Goal: Task Accomplishment & Management: Manage account settings

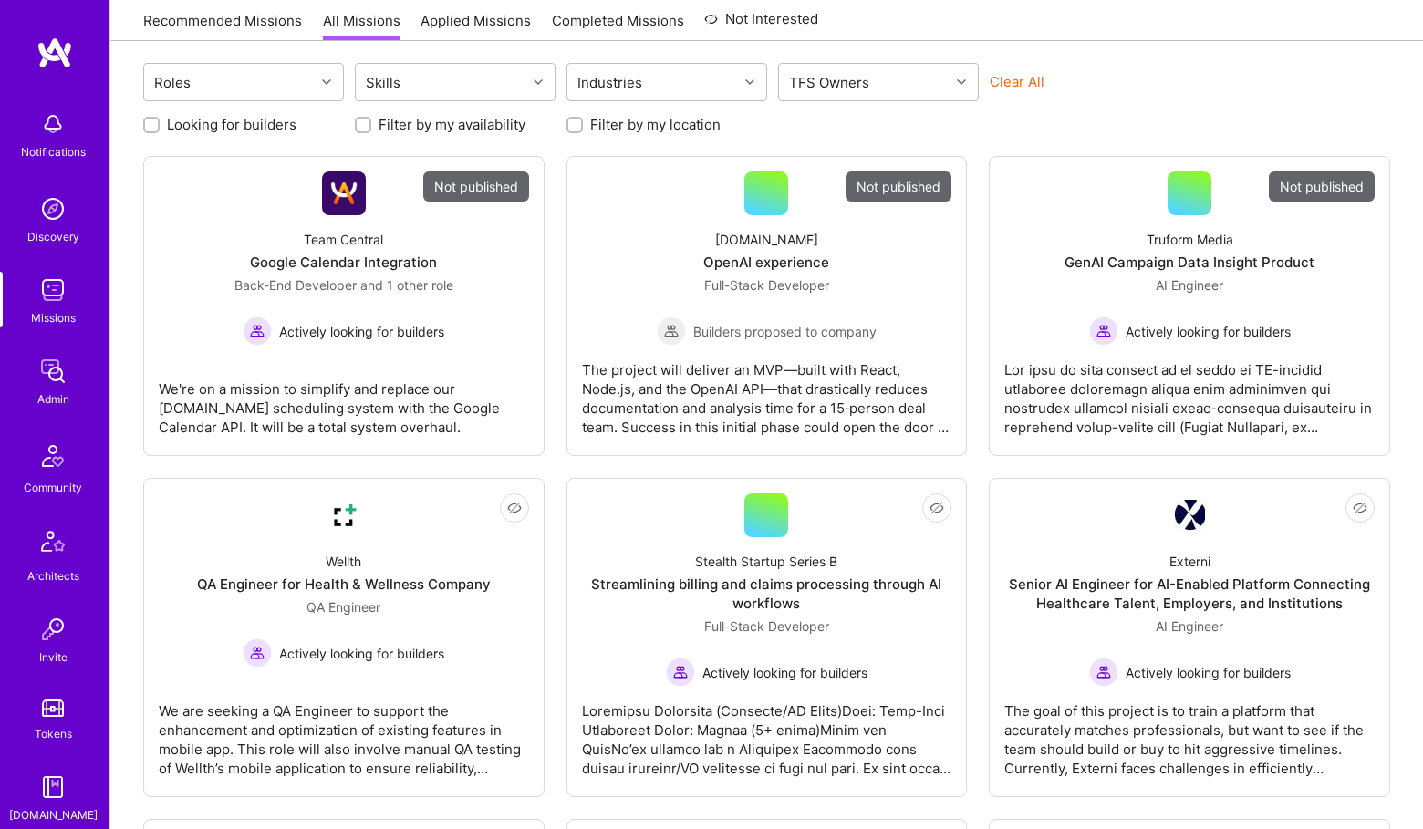
click at [59, 367] on img at bounding box center [53, 371] width 36 height 36
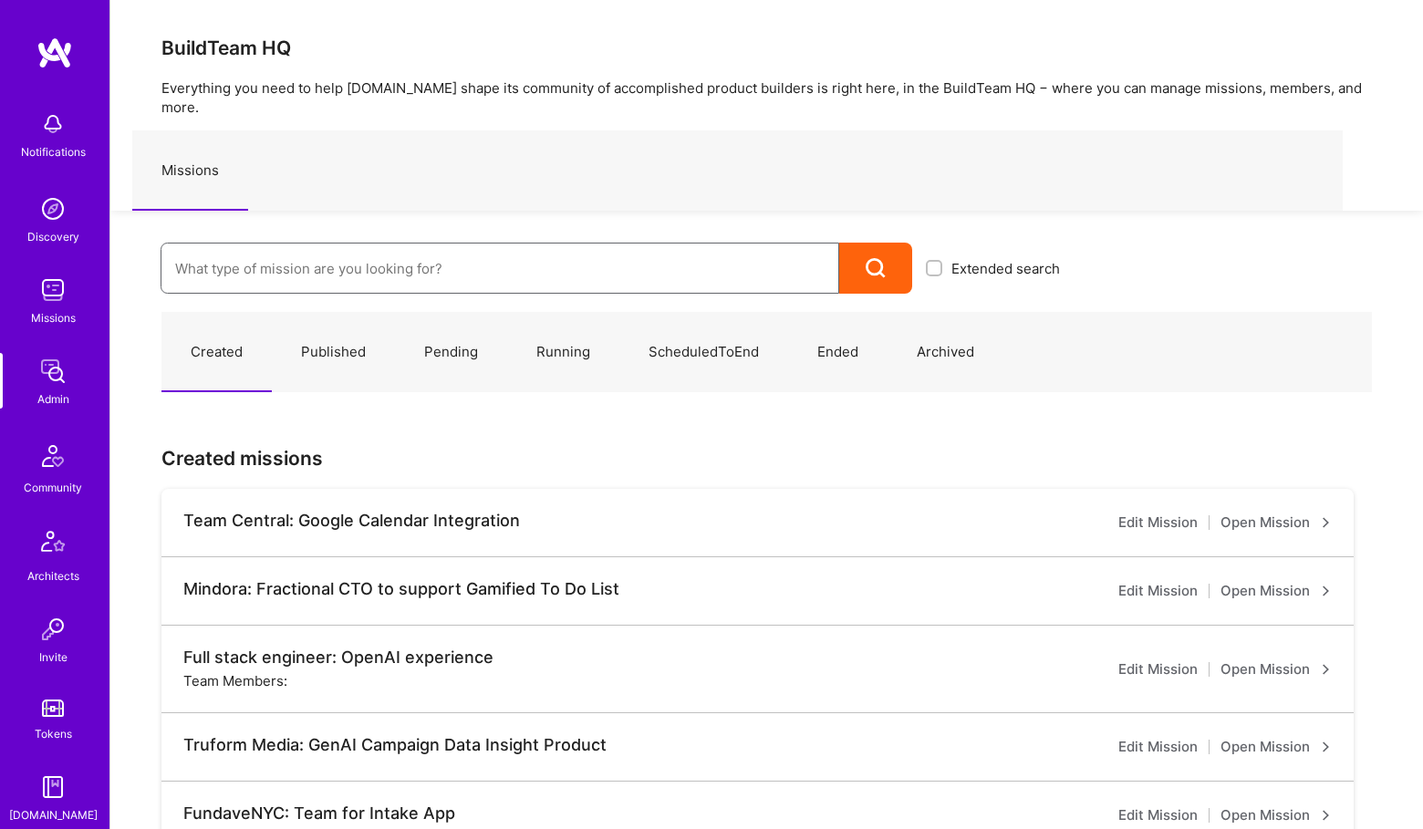
click at [235, 246] on input at bounding box center [499, 268] width 649 height 47
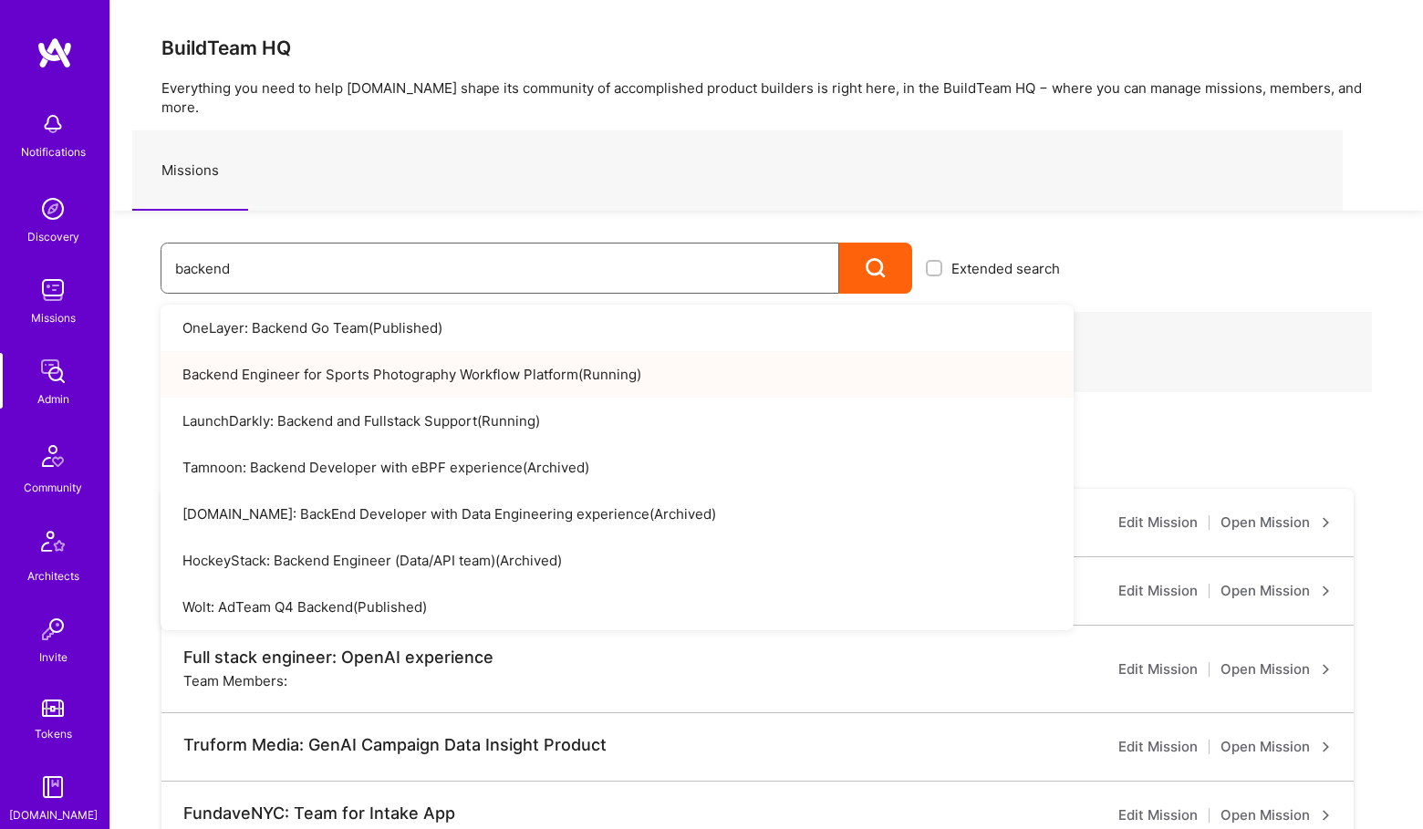
type input "backend"
click at [327, 361] on link "Backend Engineer for Sports Photography Workflow Platform ( Running )" at bounding box center [617, 374] width 913 height 47
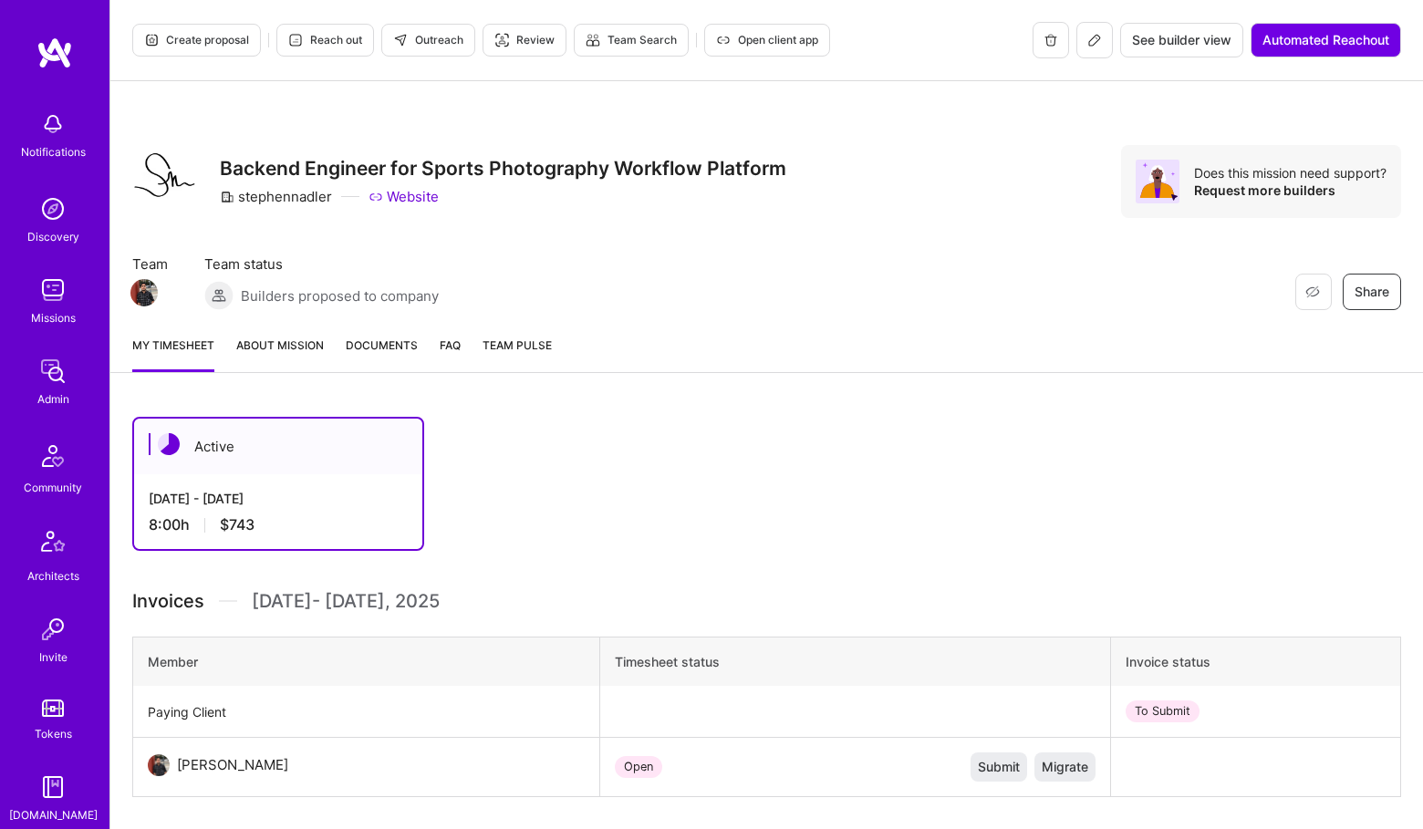
click at [50, 370] on img at bounding box center [53, 371] width 36 height 36
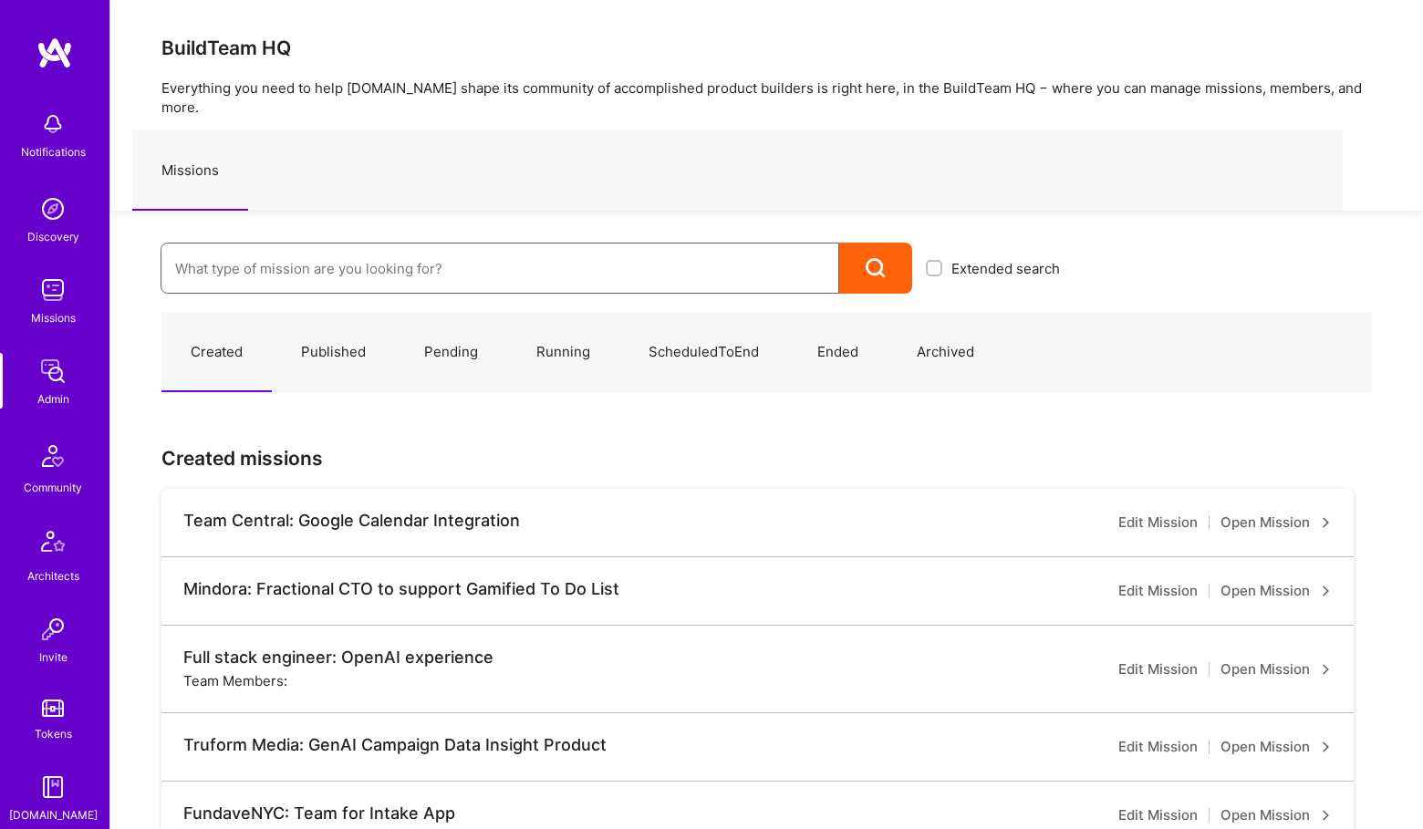
click at [304, 252] on input at bounding box center [499, 268] width 649 height 47
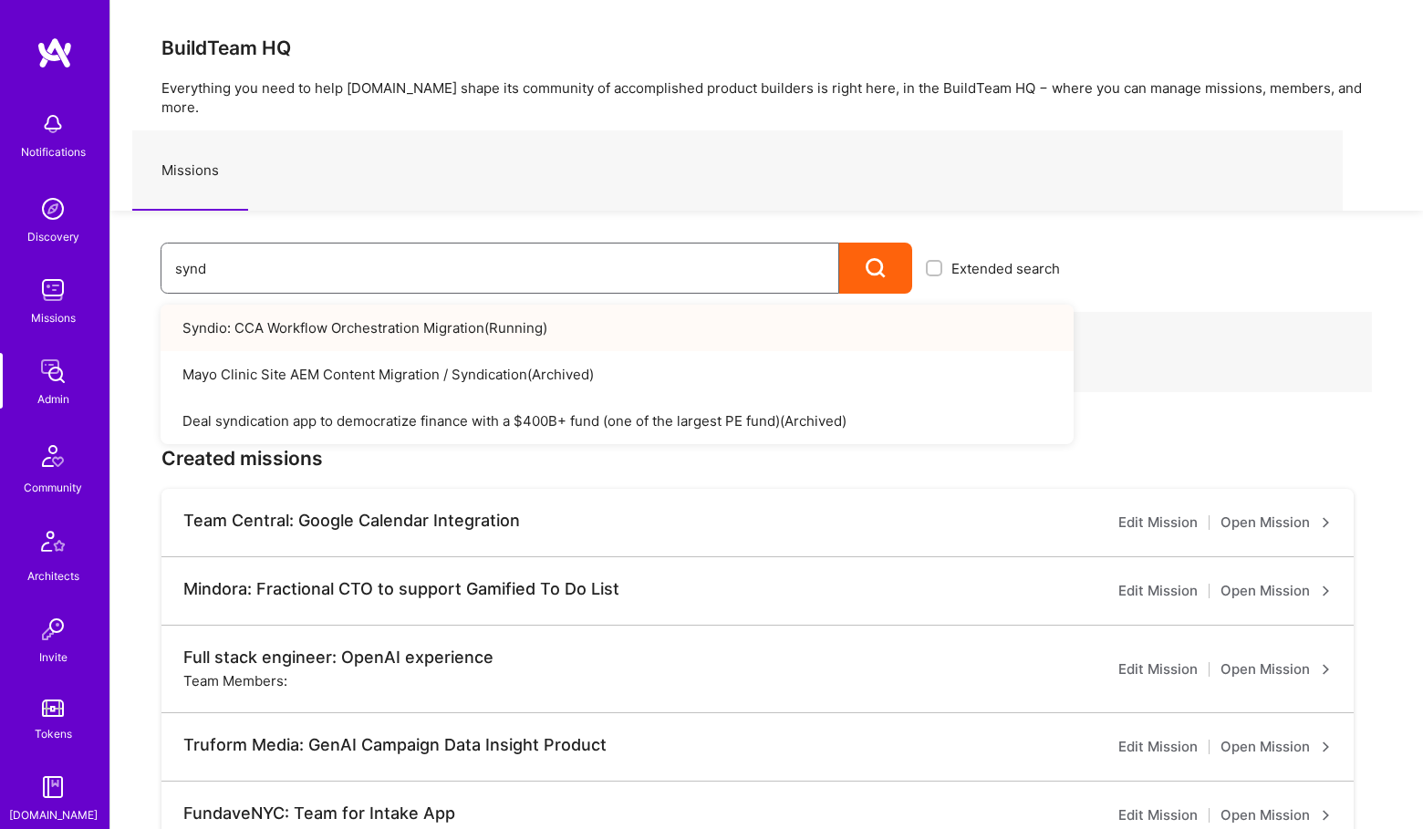
type input "synd"
click at [396, 305] on link "Syndio: CCA Workflow Orchestration Migration ( Running )" at bounding box center [617, 328] width 913 height 47
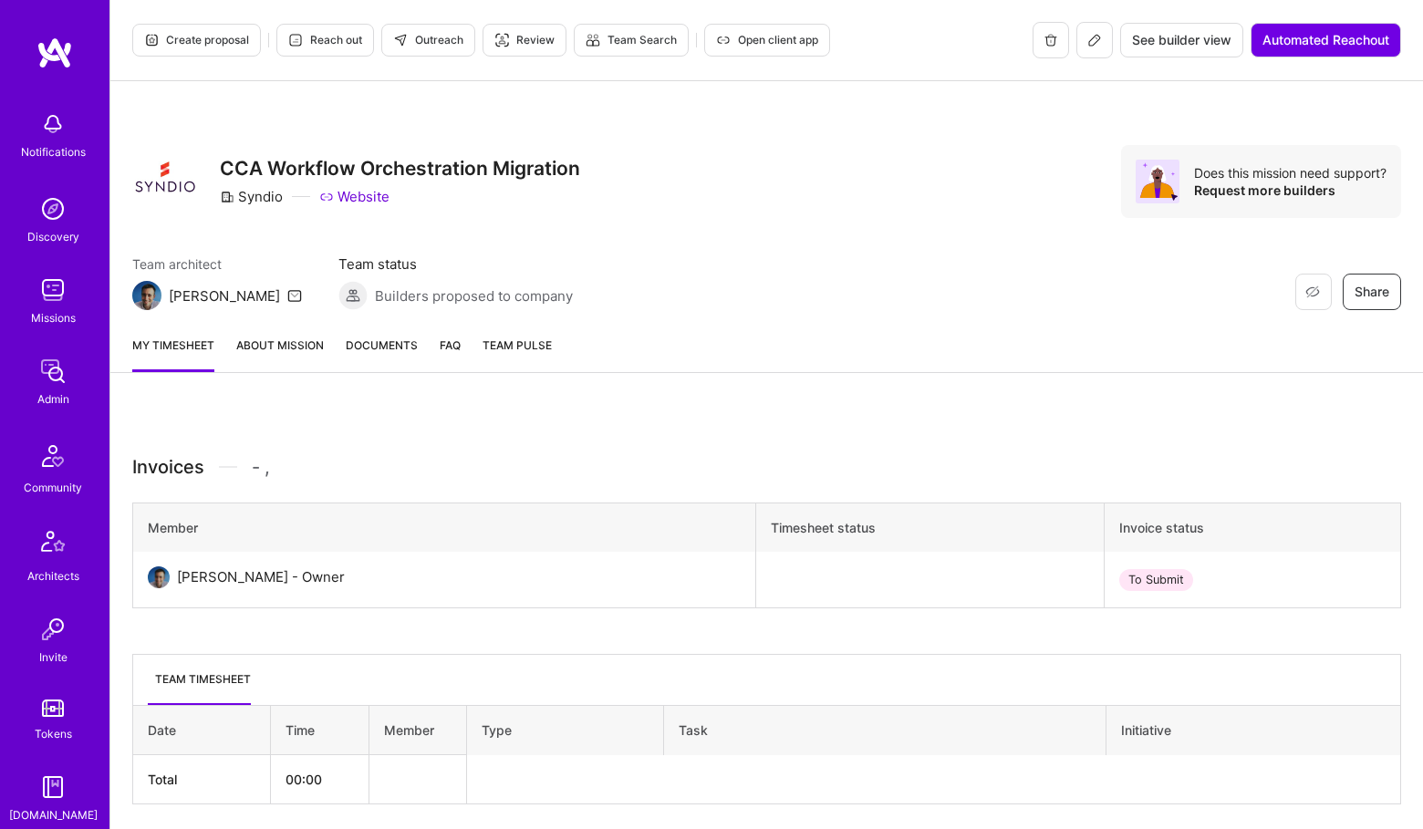
click at [1096, 37] on icon at bounding box center [1096, 37] width 1 height 1
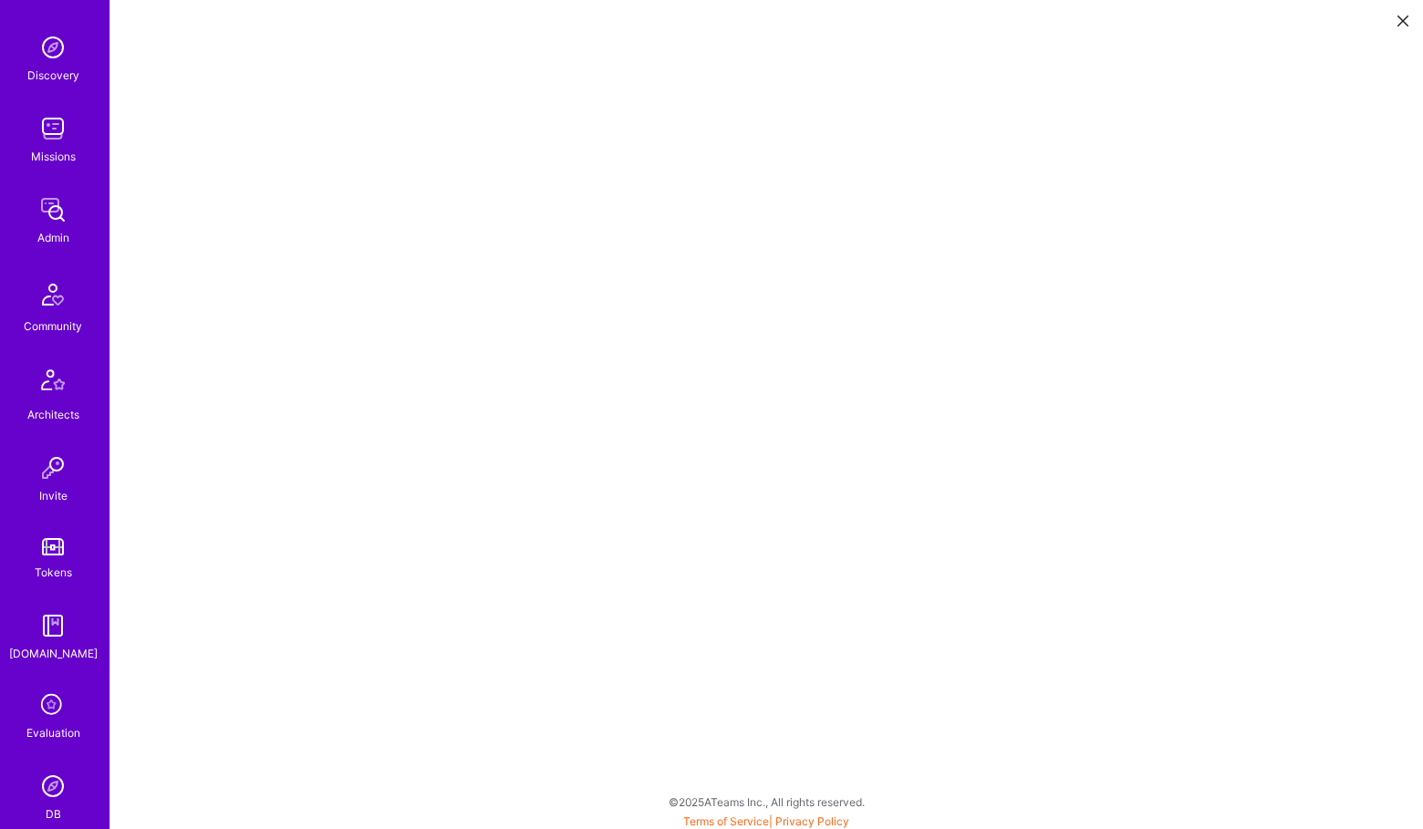
scroll to position [335, 0]
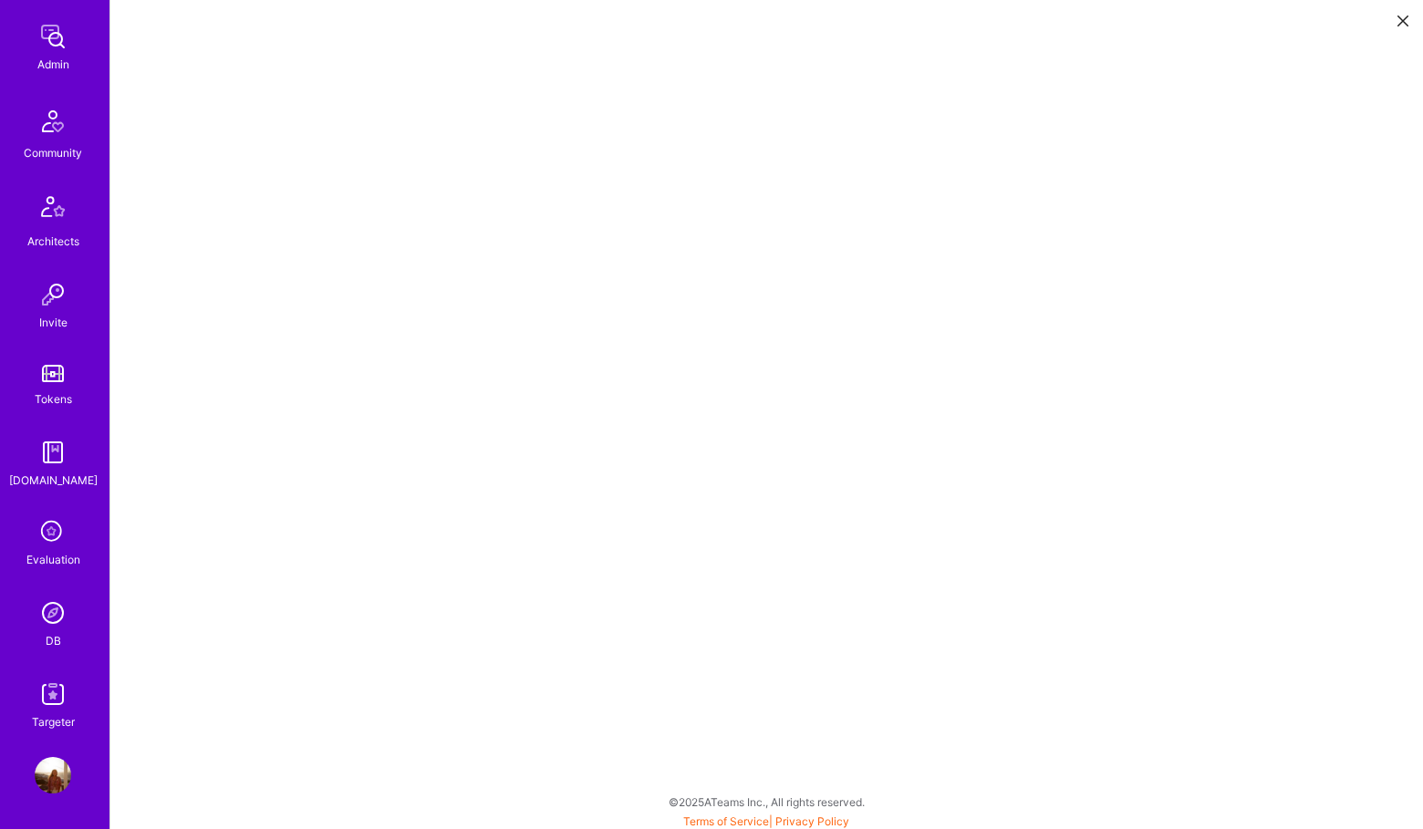
click at [58, 613] on img at bounding box center [53, 613] width 36 height 36
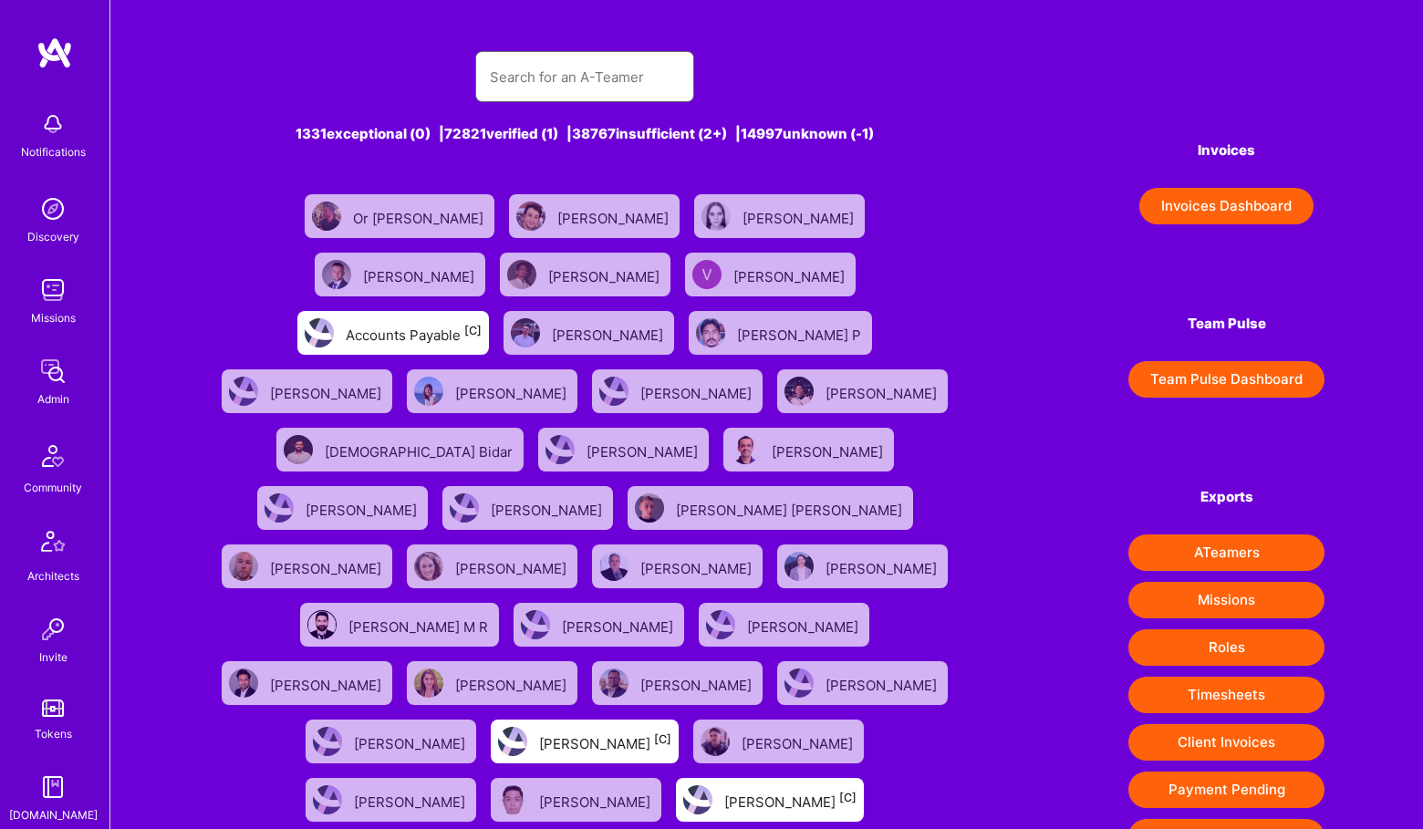
click at [550, 79] on input "text" at bounding box center [585, 77] width 190 height 47
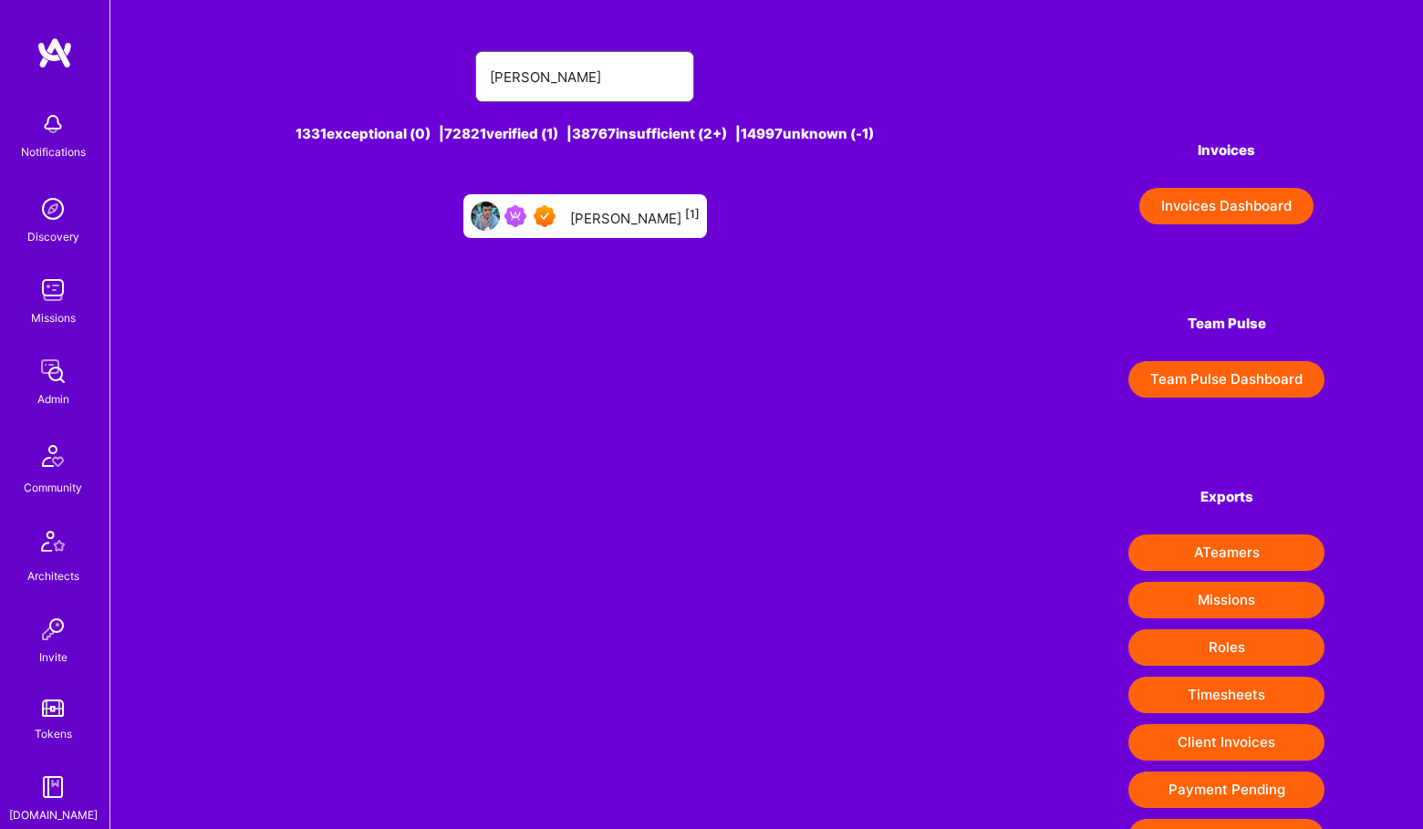
type input "ben coats"
click at [535, 199] on div "Ben Coats [1]" at bounding box center [585, 216] width 244 height 44
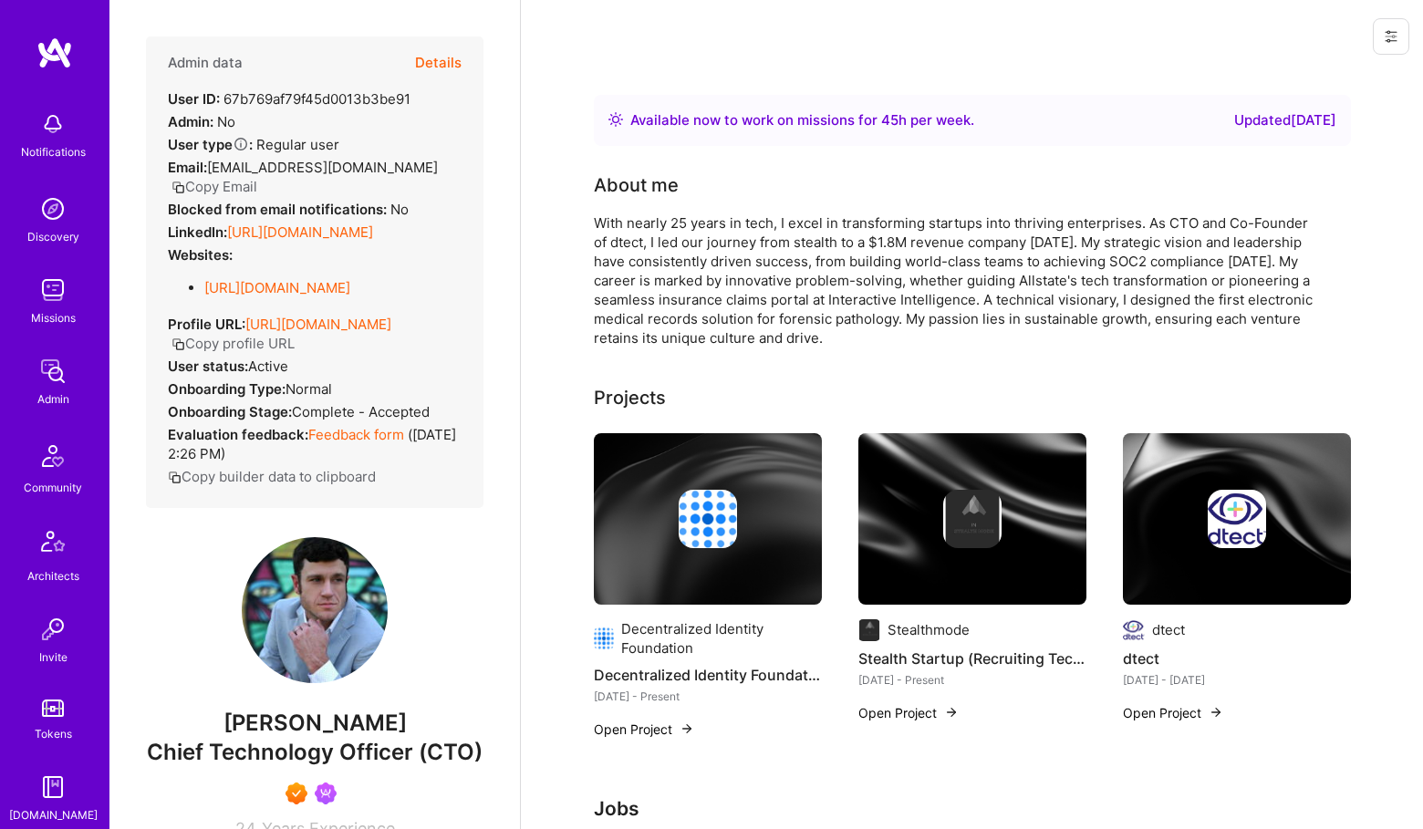
click at [418, 58] on button "Details" at bounding box center [438, 62] width 47 height 53
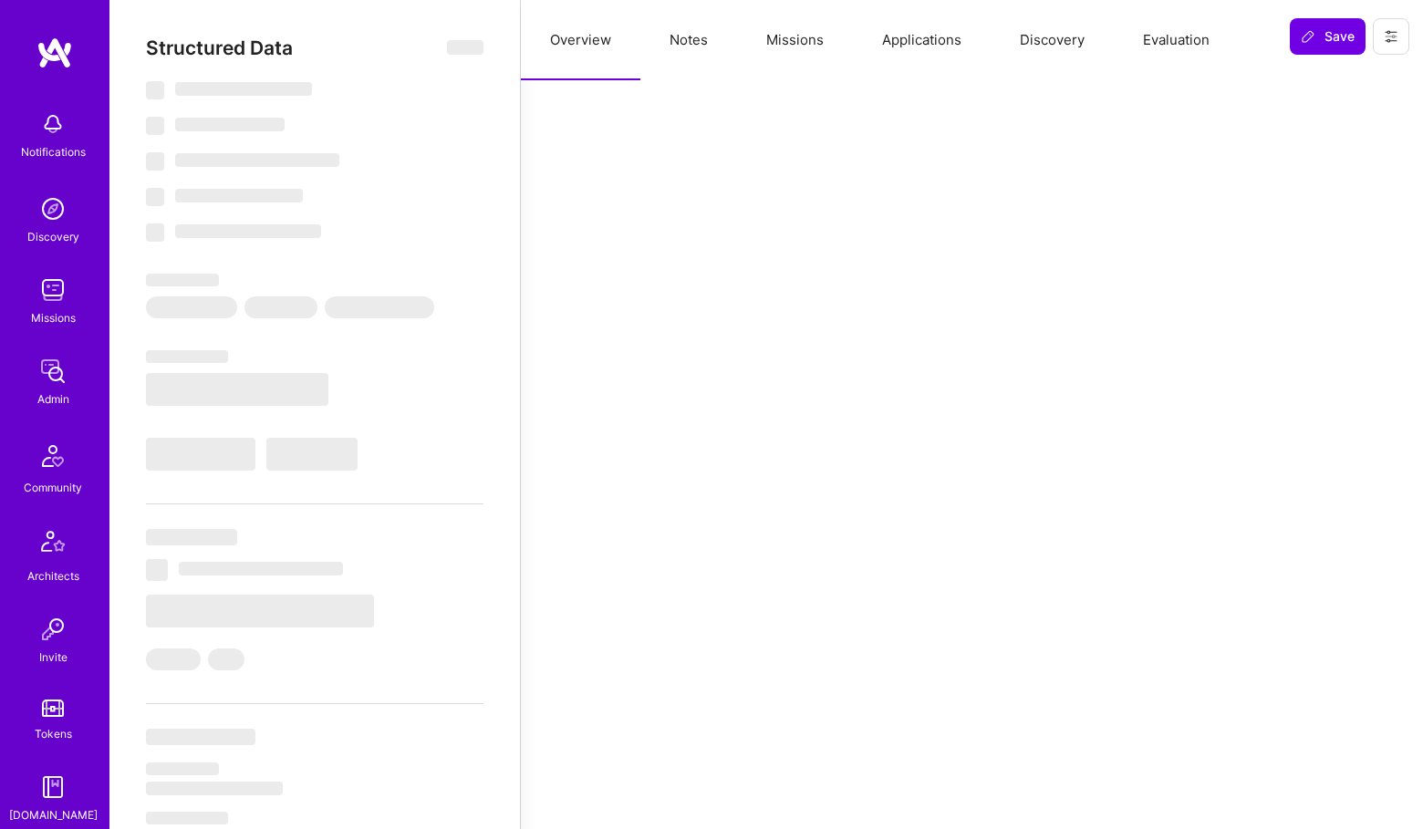
select select "Right Now"
select select "7"
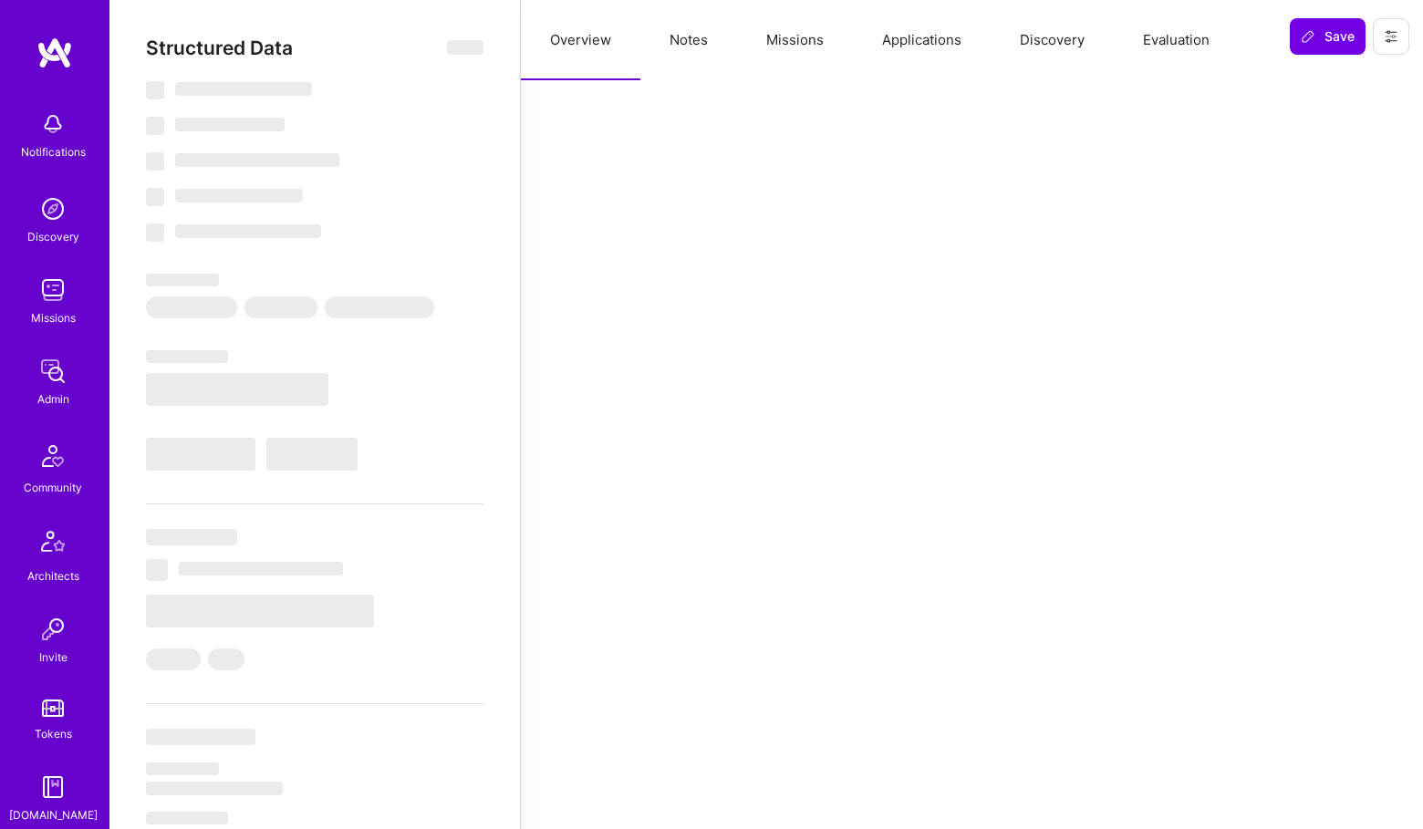
select select "US"
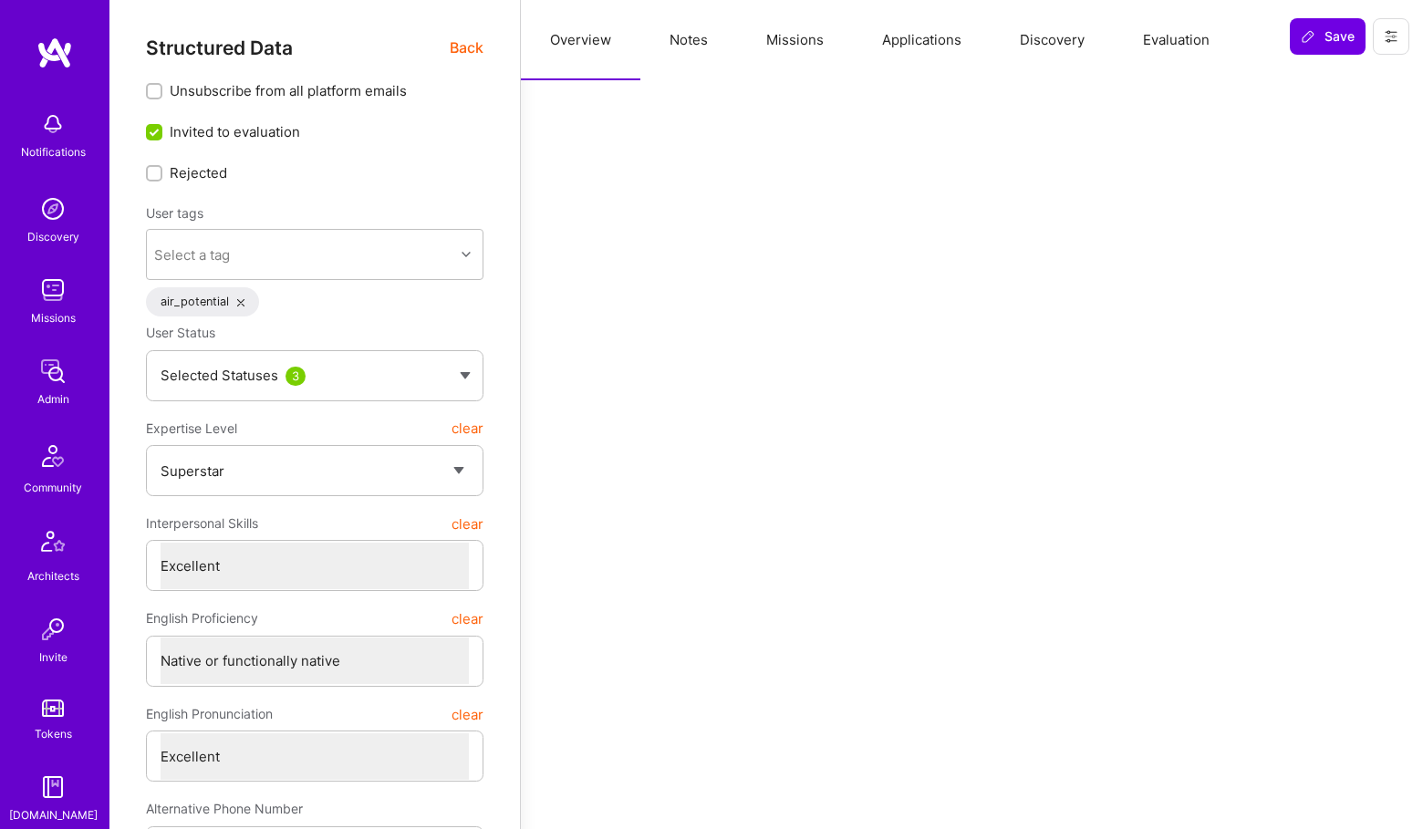
click at [796, 62] on button "Missions" at bounding box center [795, 40] width 116 height 80
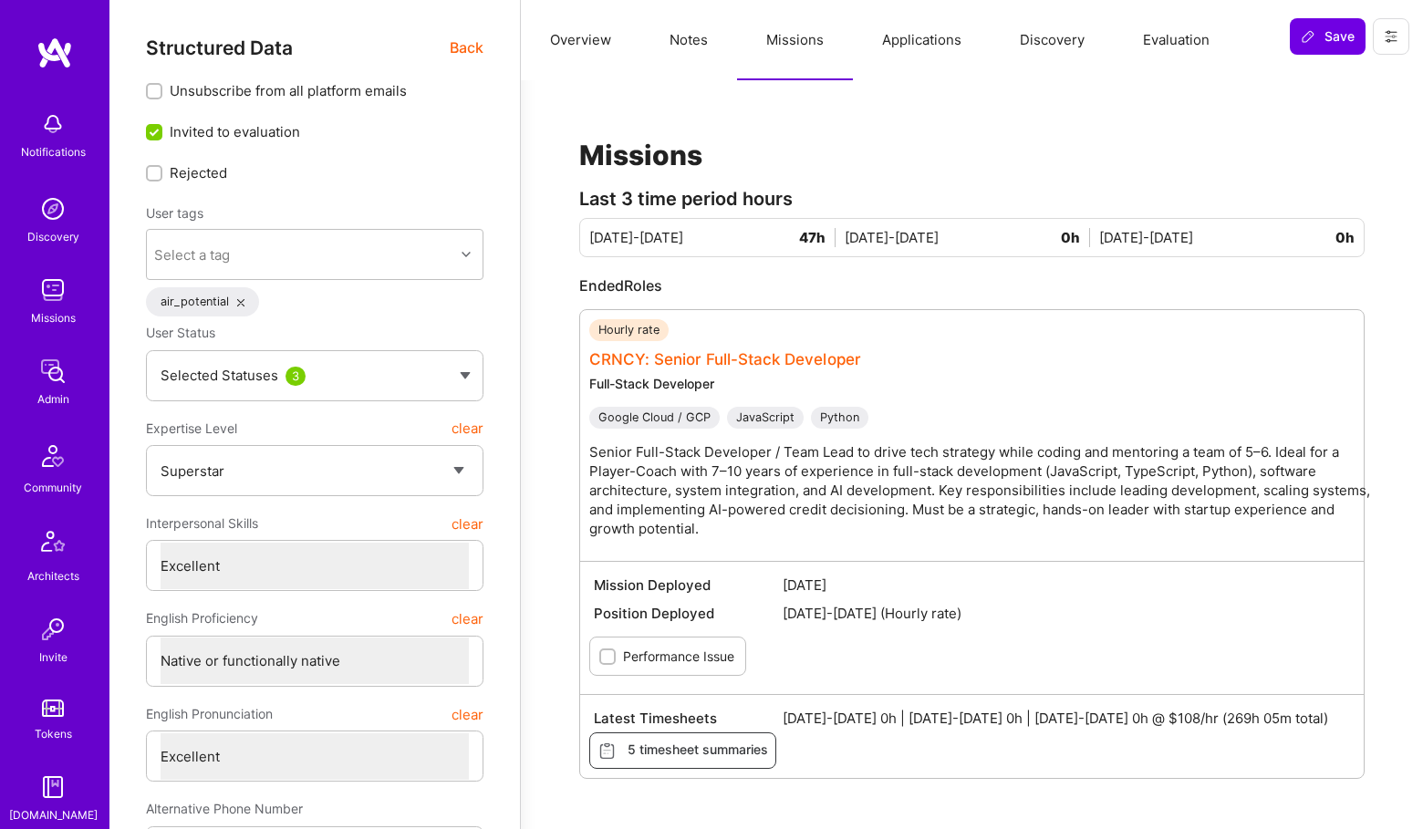
click at [700, 359] on link "CRNCY: Senior Full-Stack Developer" at bounding box center [725, 359] width 272 height 18
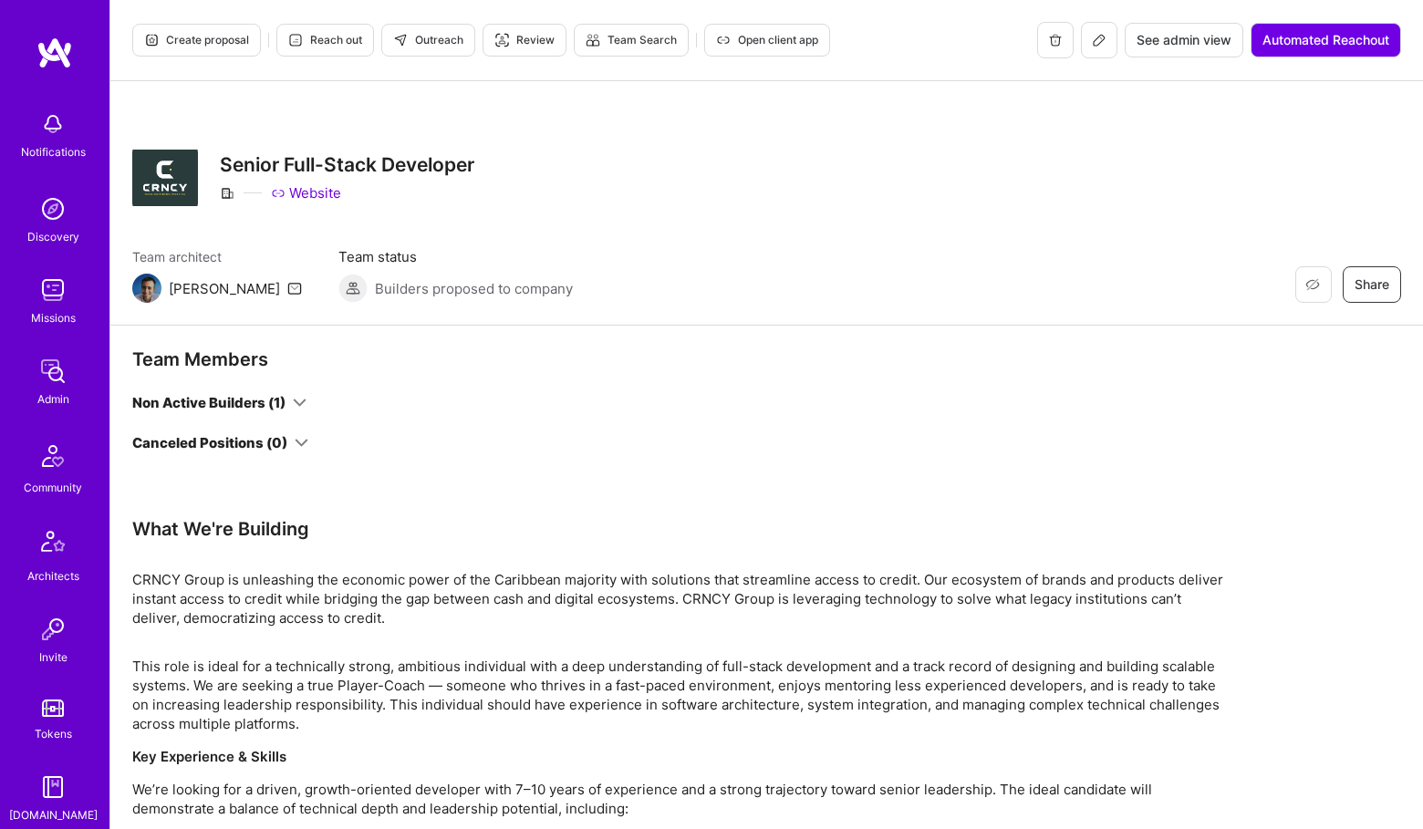
click at [61, 381] on img at bounding box center [53, 371] width 36 height 36
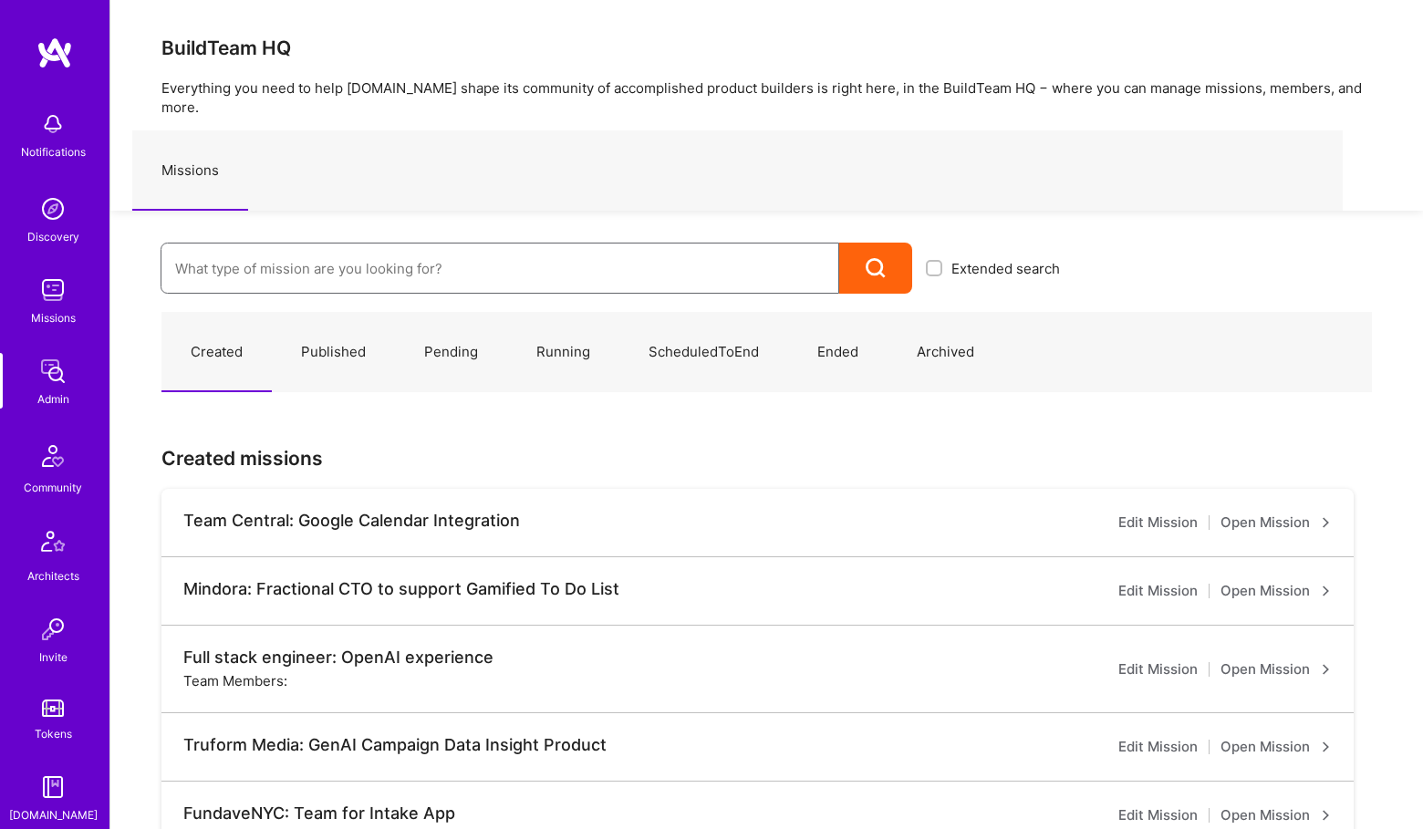
click at [325, 245] on input at bounding box center [499, 268] width 649 height 47
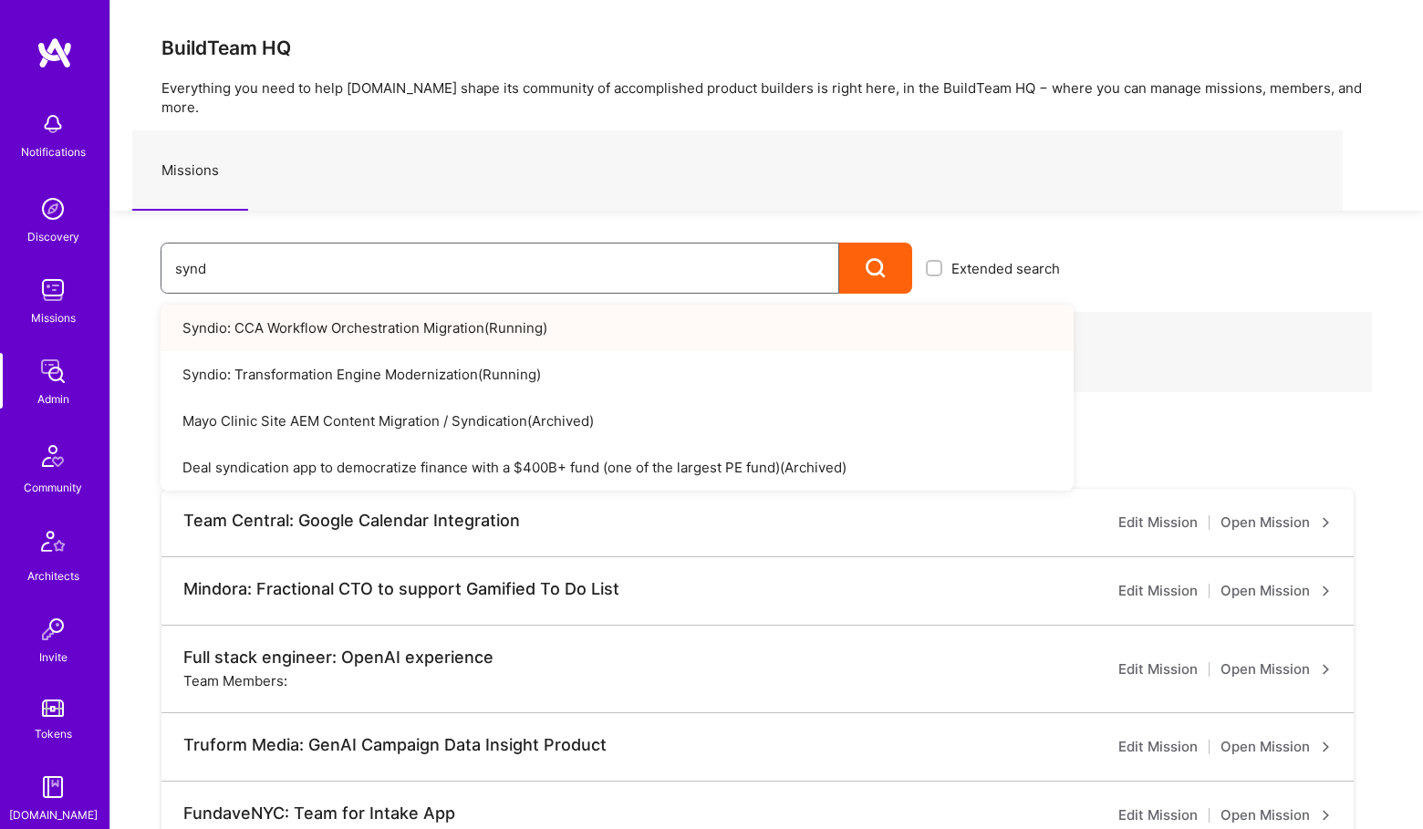
type input "synd"
click at [317, 306] on link "Syndio: CCA Workflow Orchestration Migration ( Running )" at bounding box center [617, 328] width 913 height 47
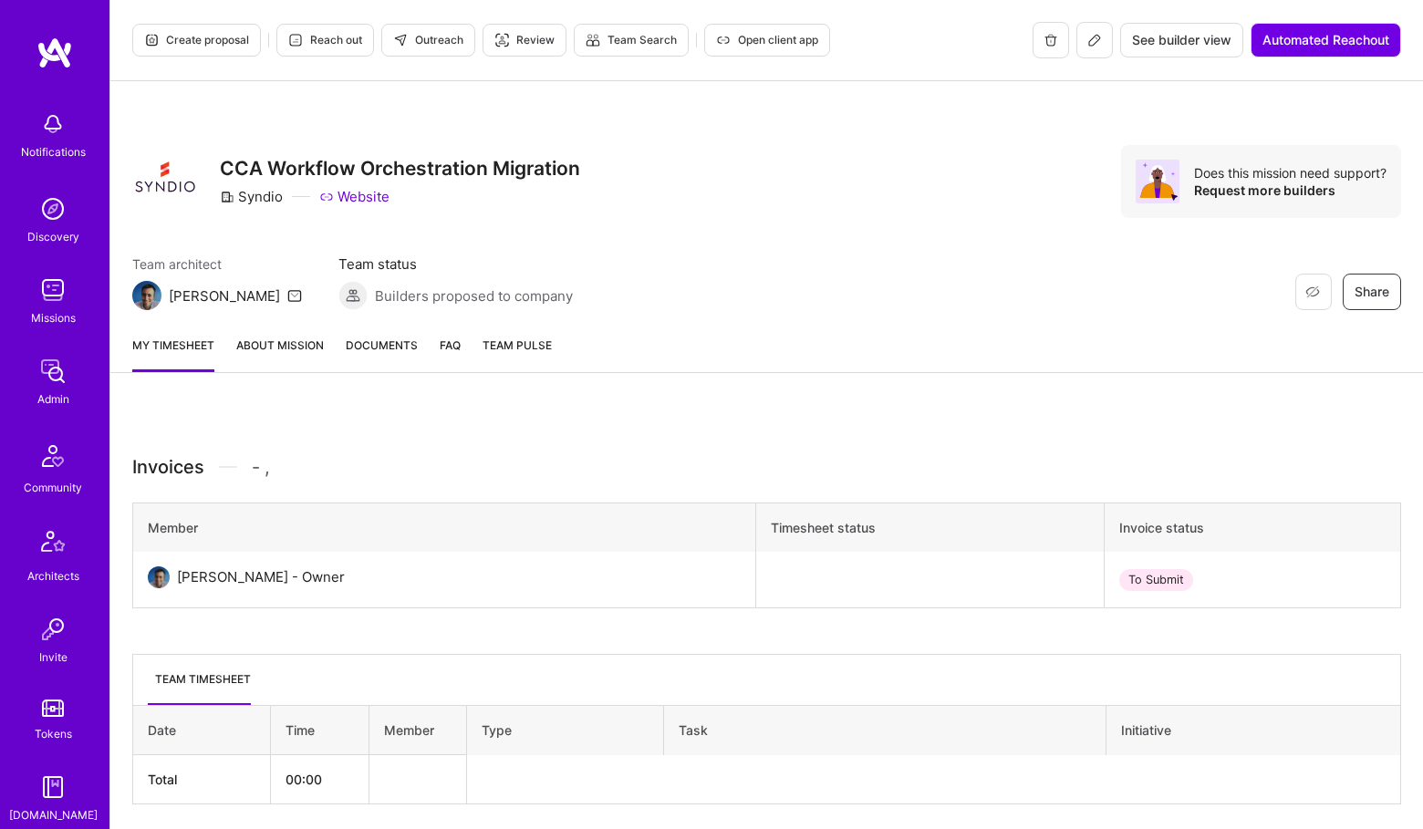
click at [1103, 39] on button at bounding box center [1094, 40] width 36 height 36
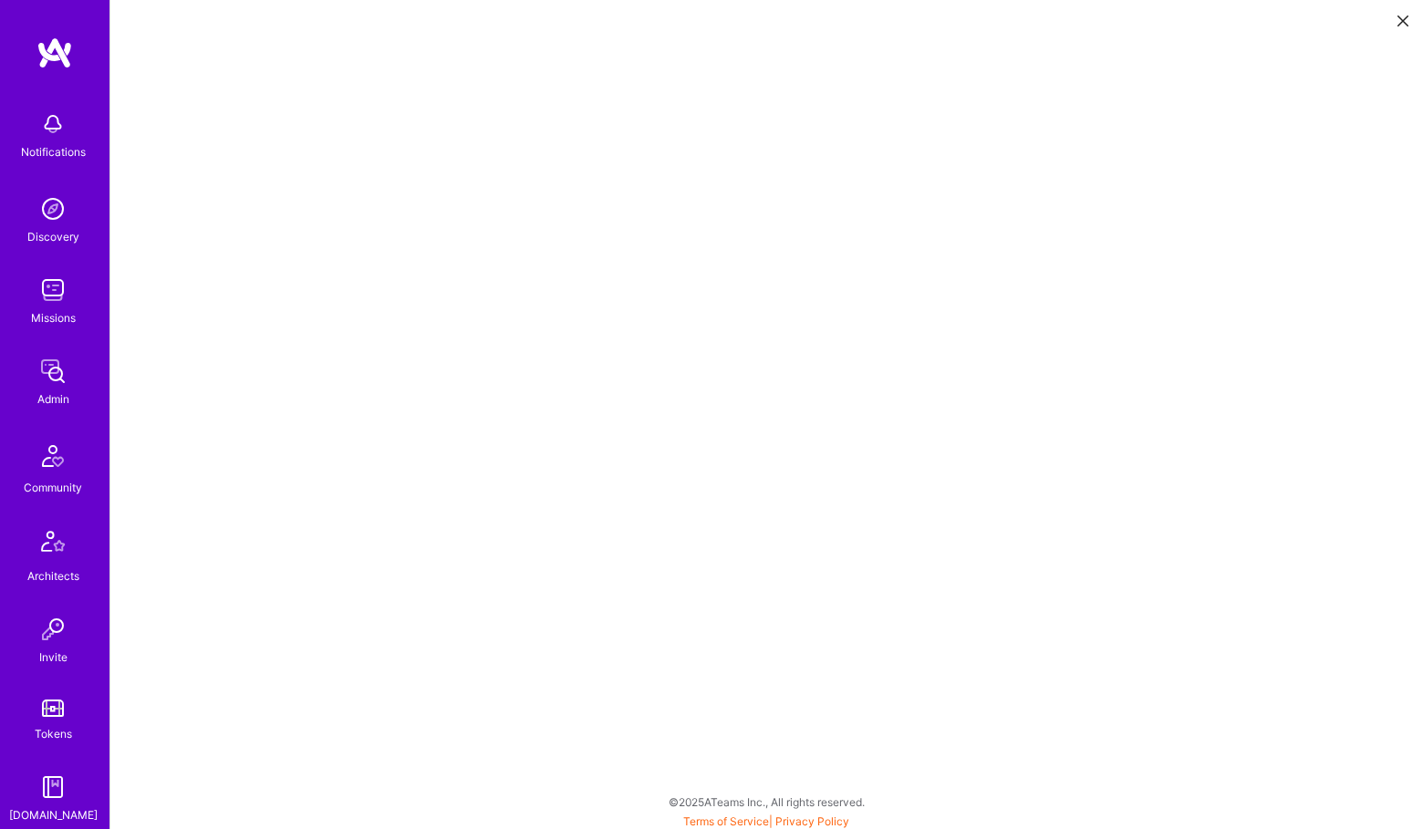
click at [45, 60] on img at bounding box center [54, 52] width 36 height 33
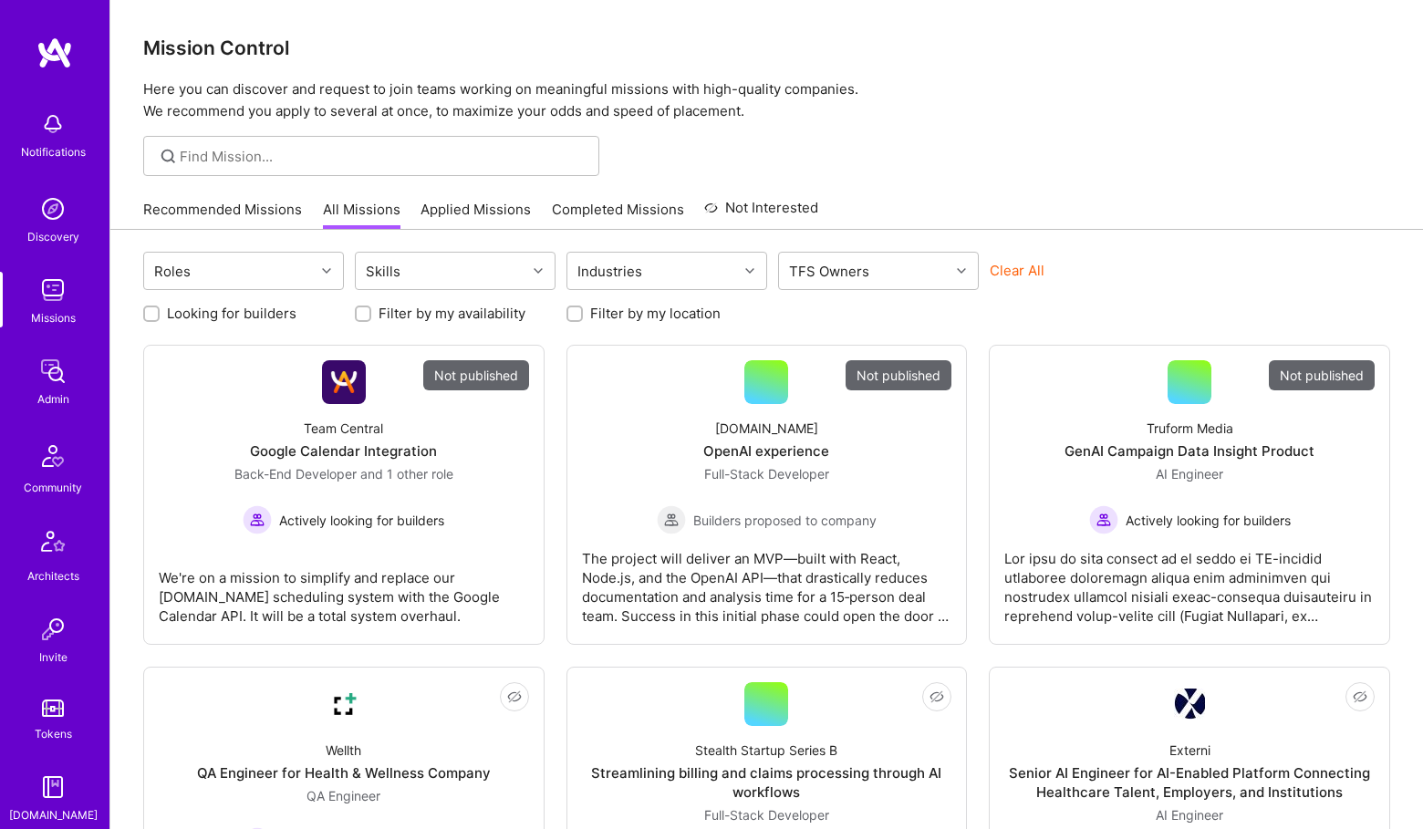
click at [71, 394] on link "Admin" at bounding box center [52, 381] width 113 height 56
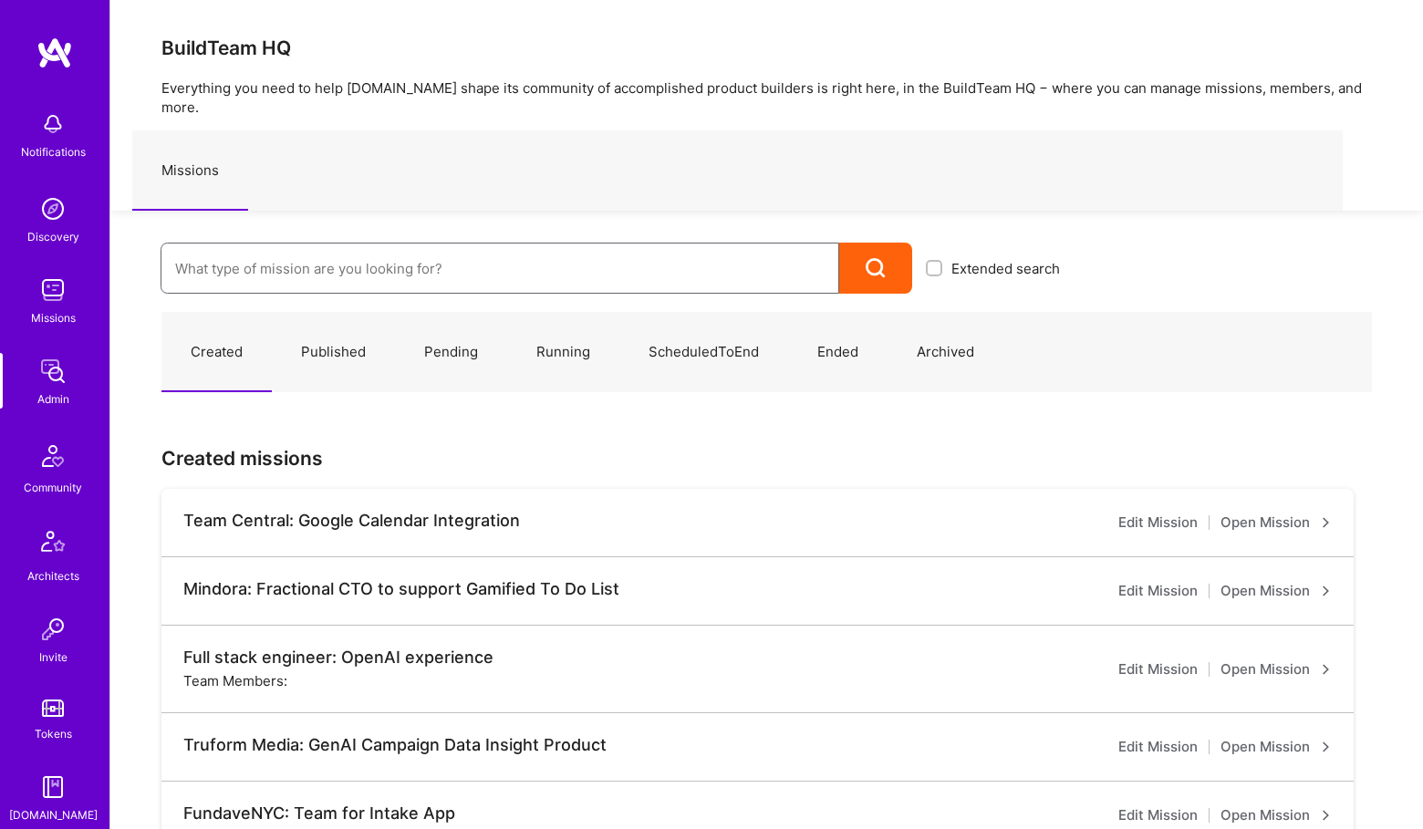
click at [296, 245] on input at bounding box center [499, 268] width 649 height 47
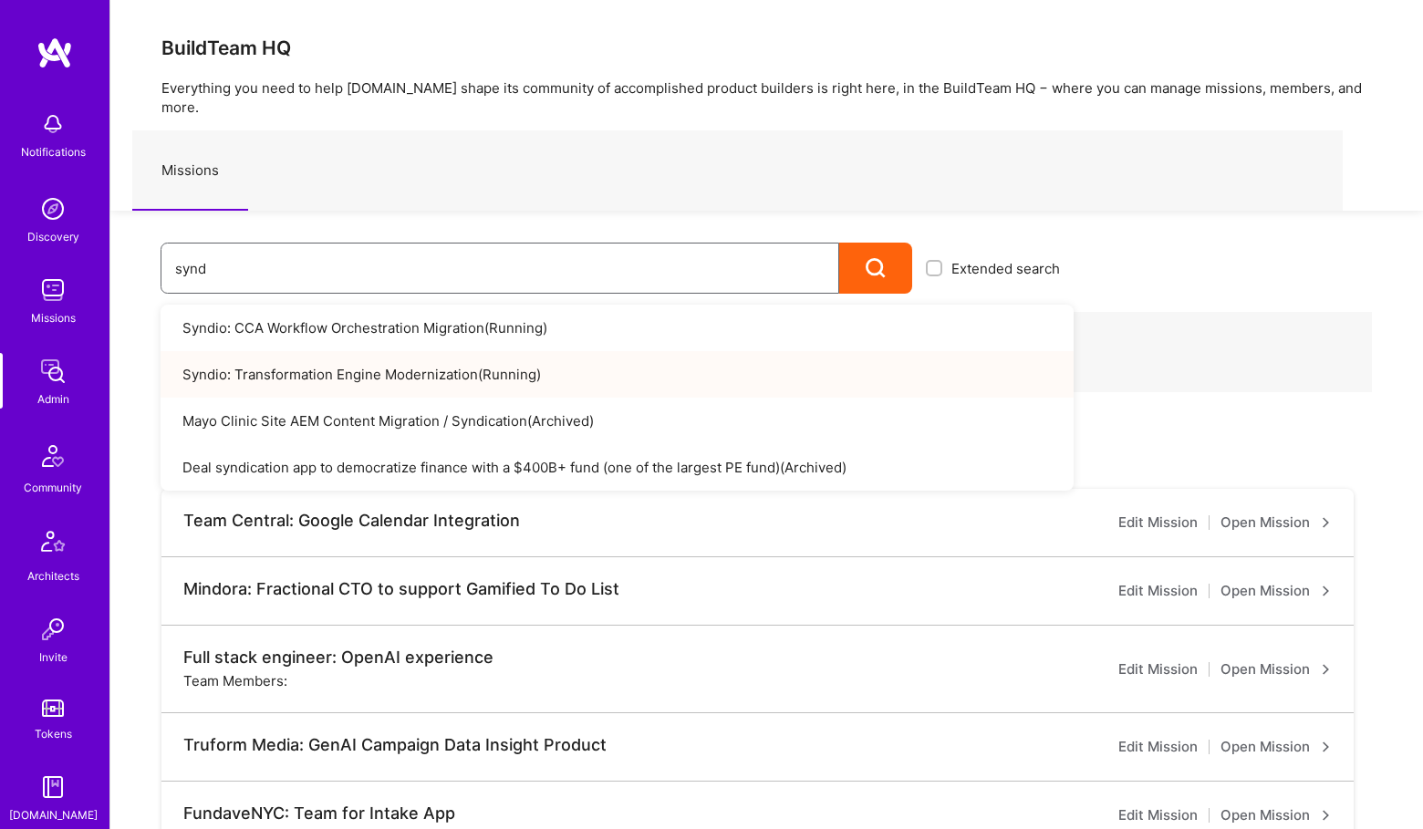
type input "synd"
click at [346, 356] on link "Syndio: Transformation Engine Modernization ( Running )" at bounding box center [617, 374] width 913 height 47
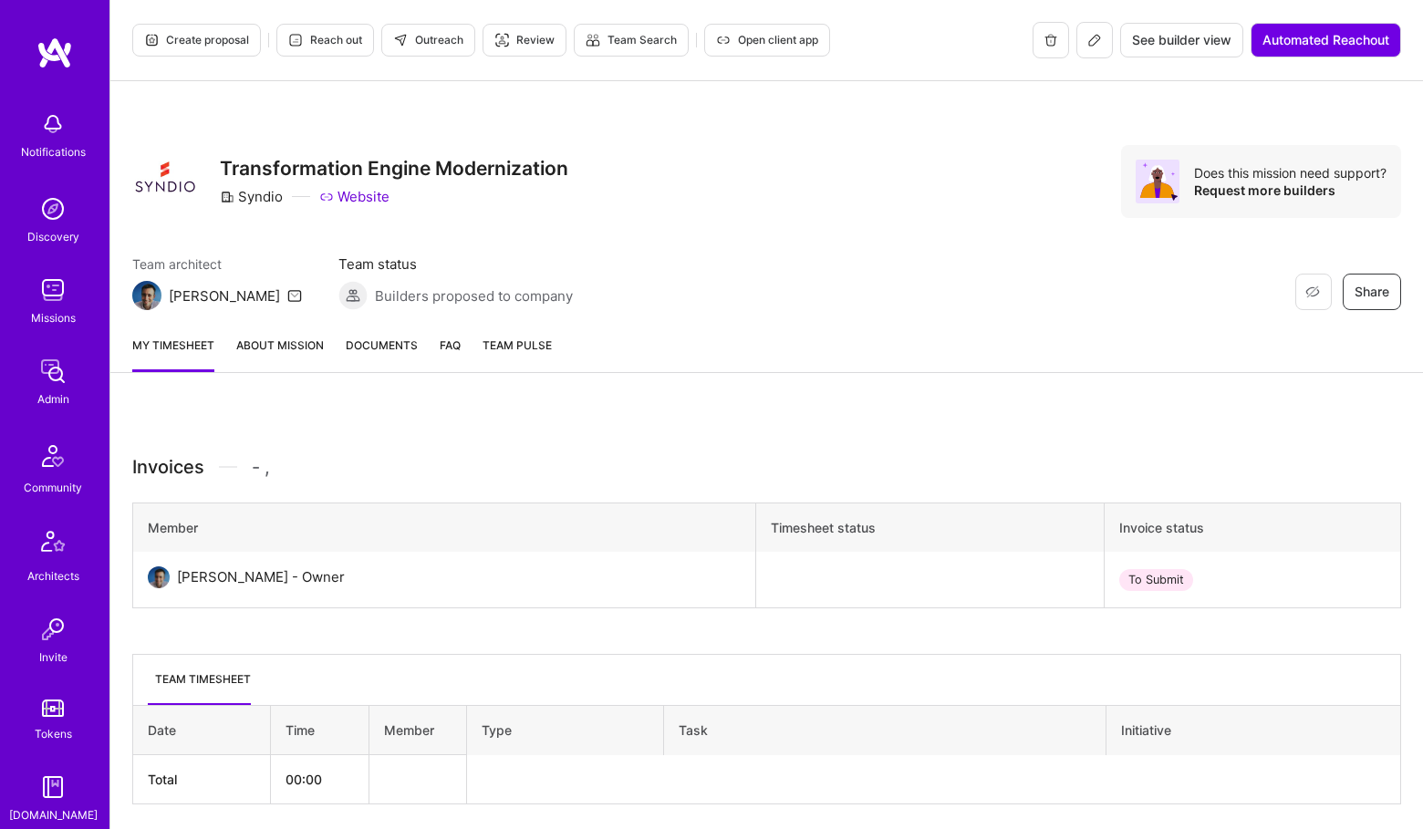
click at [1099, 40] on button at bounding box center [1094, 40] width 36 height 36
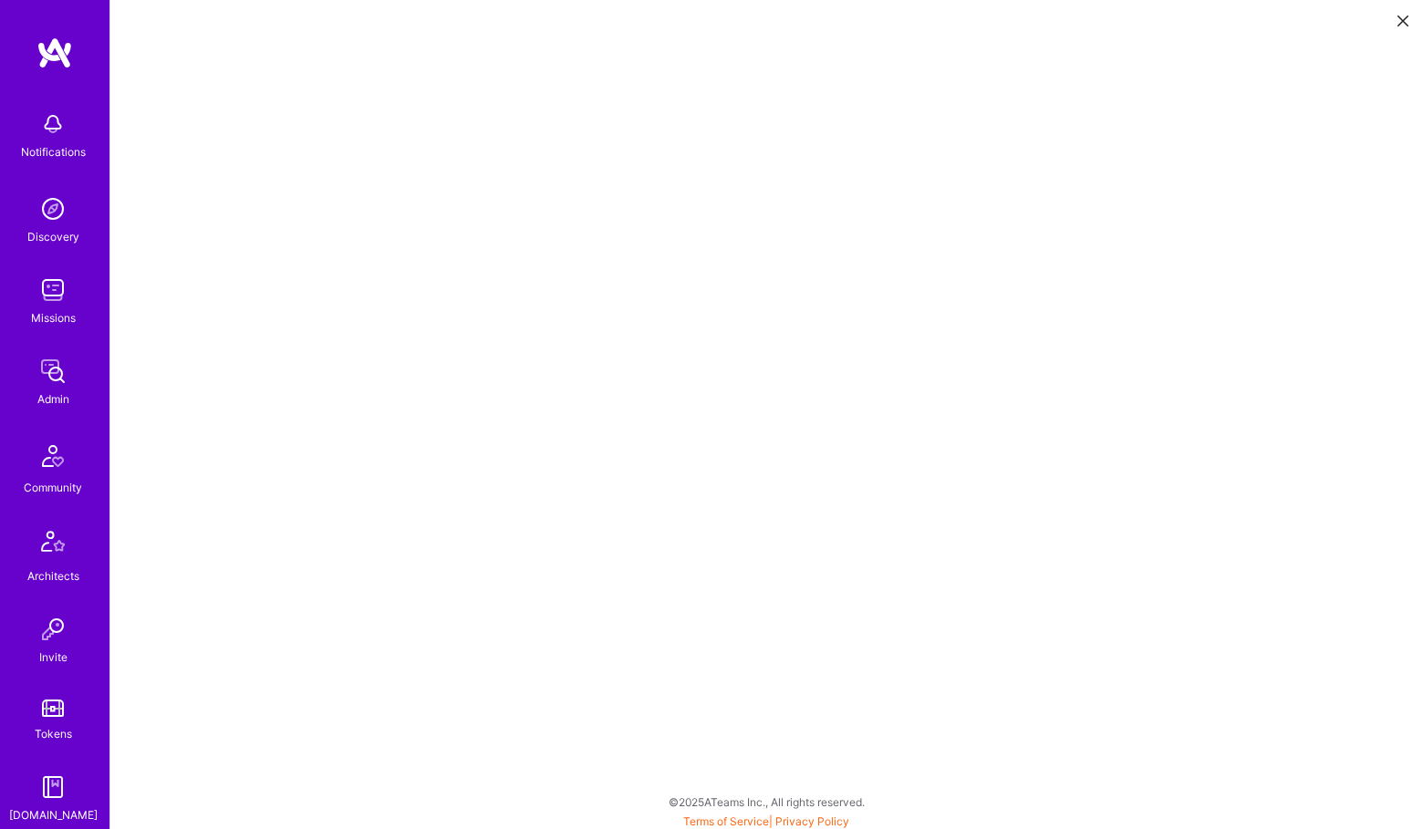
click at [58, 371] on img at bounding box center [53, 371] width 36 height 36
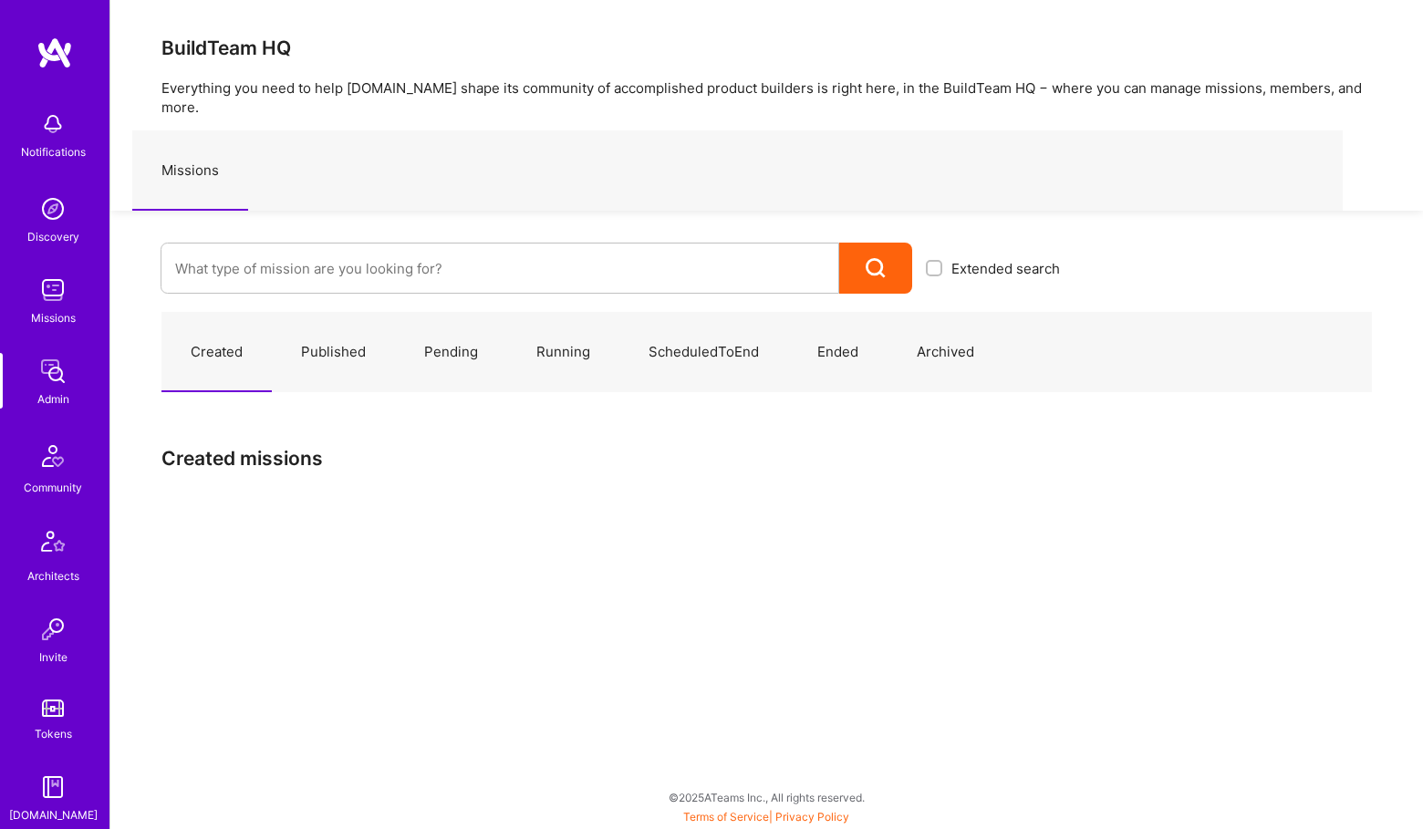
click at [324, 294] on div "Created Published Pending Running ScheduledToEnd Ended Archived Created missions" at bounding box center [766, 410] width 1313 height 232
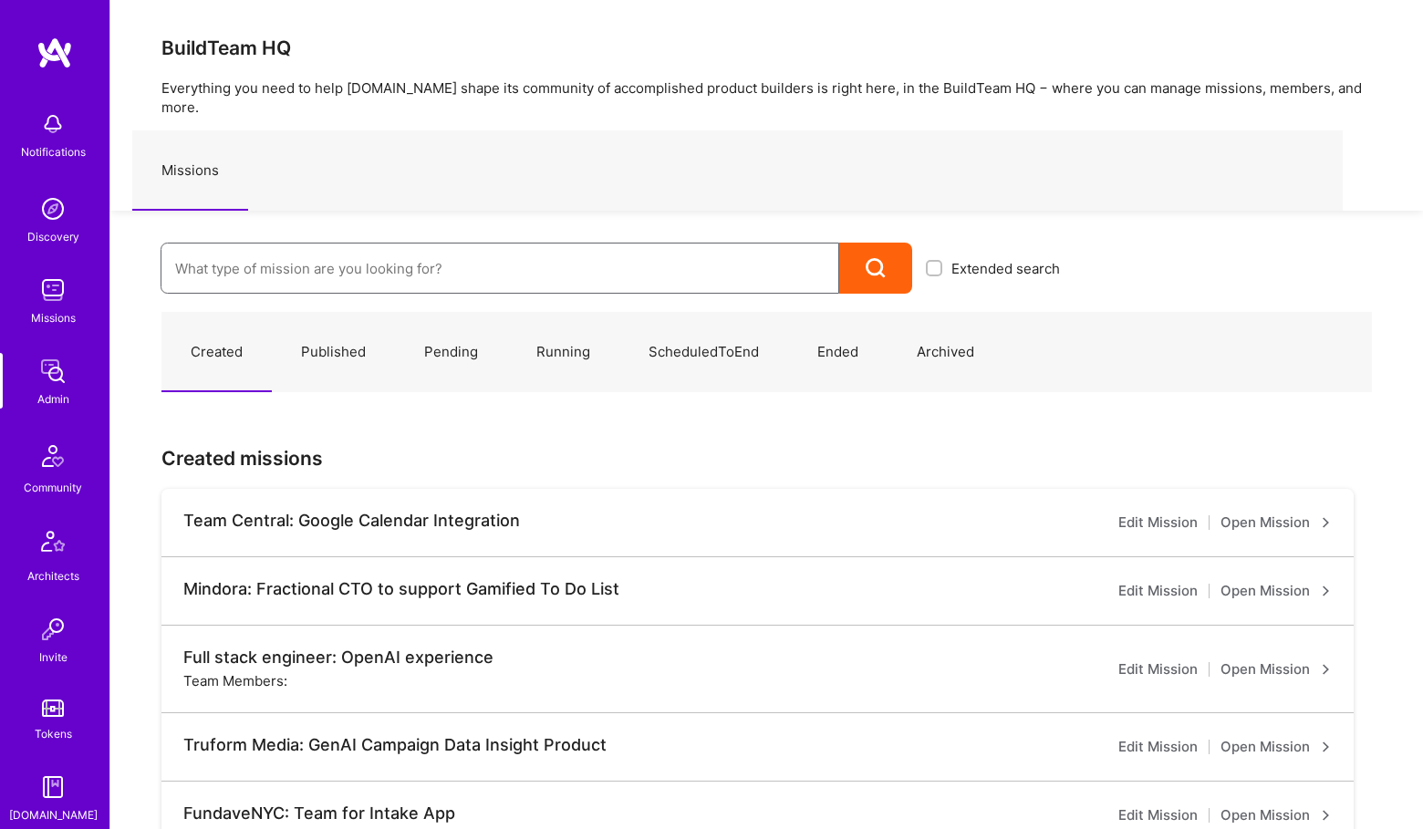
click at [307, 247] on input at bounding box center [499, 268] width 649 height 47
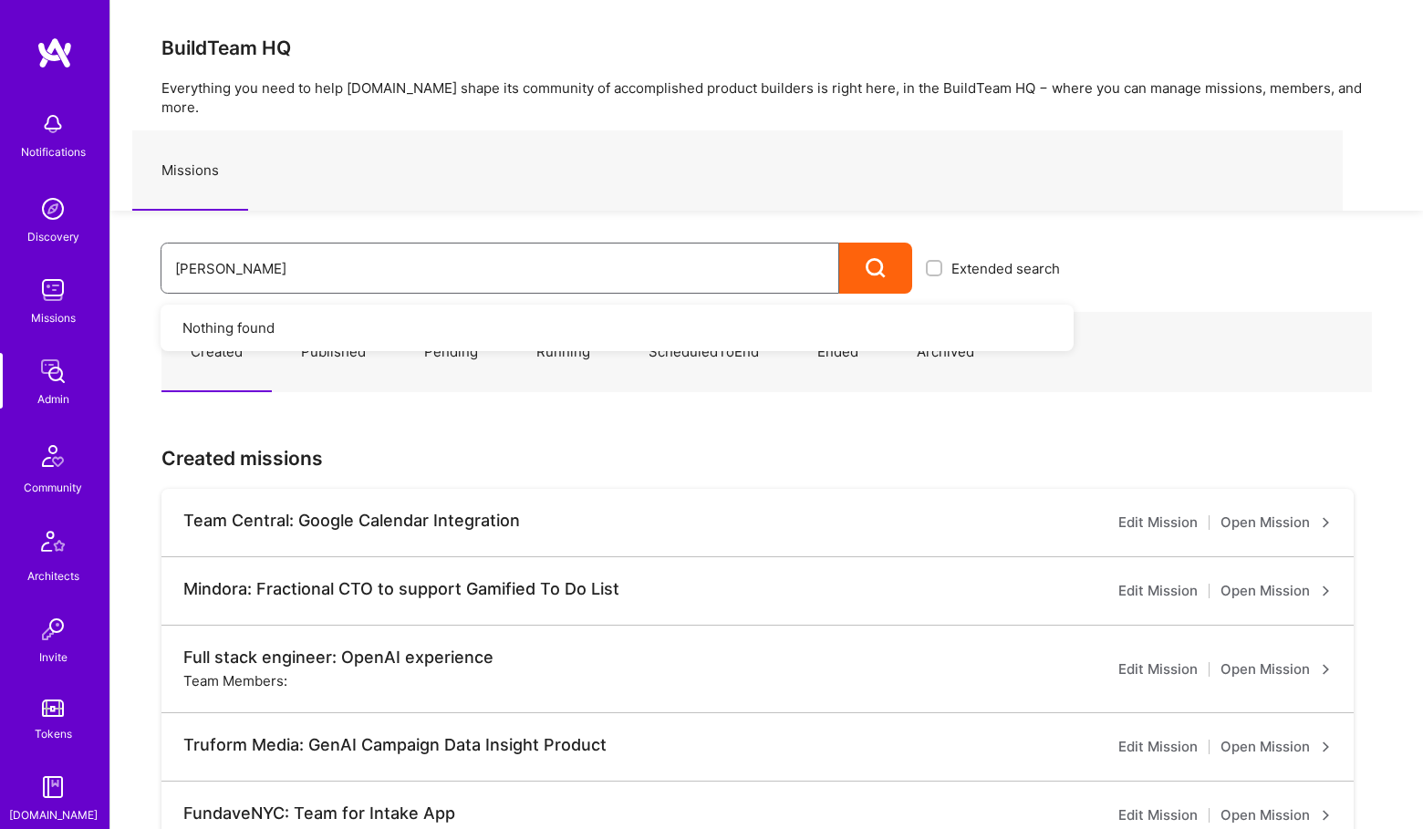
type input "[PERSON_NAME]"
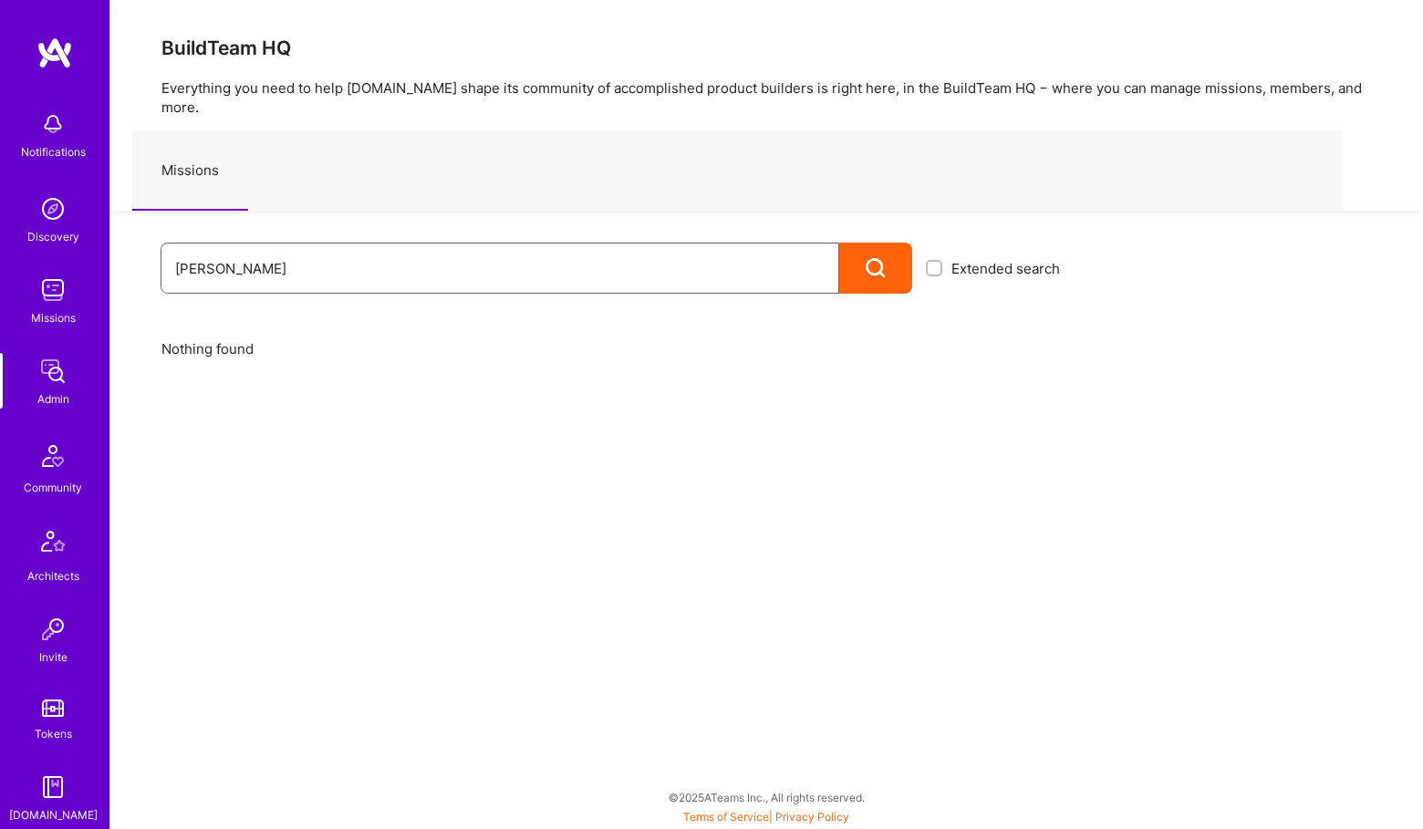
drag, startPoint x: 279, startPoint y: 253, endPoint x: 33, endPoint y: 229, distance: 247.4
click at [33, 229] on div "Notifications Discovery Missions Admin Community Architects Invite Tokens [DOMA…" at bounding box center [711, 410] width 1423 height 820
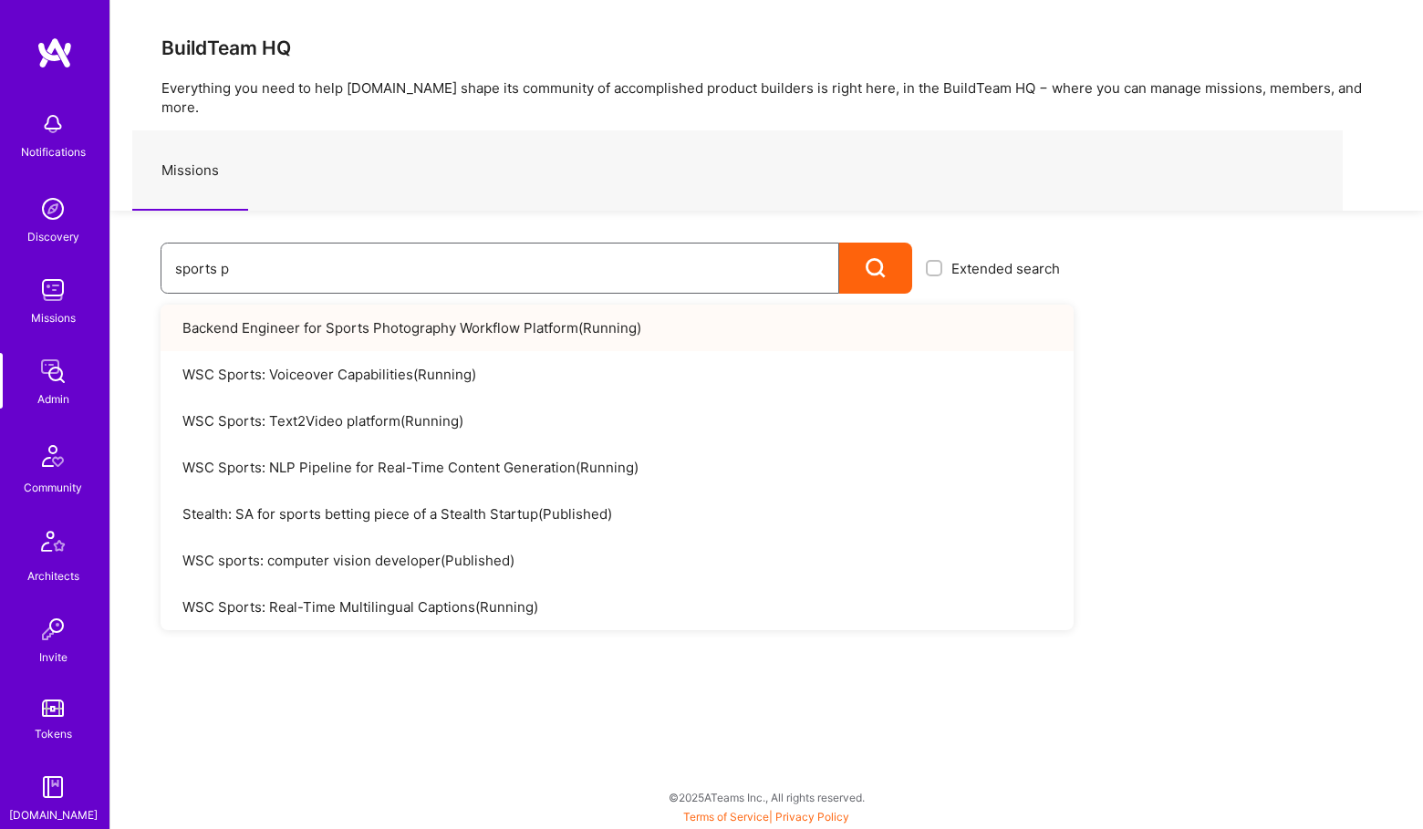
type input "sports p"
click at [379, 305] on link "Backend Engineer for Sports Photography Workflow Platform ( Running )" at bounding box center [617, 328] width 913 height 47
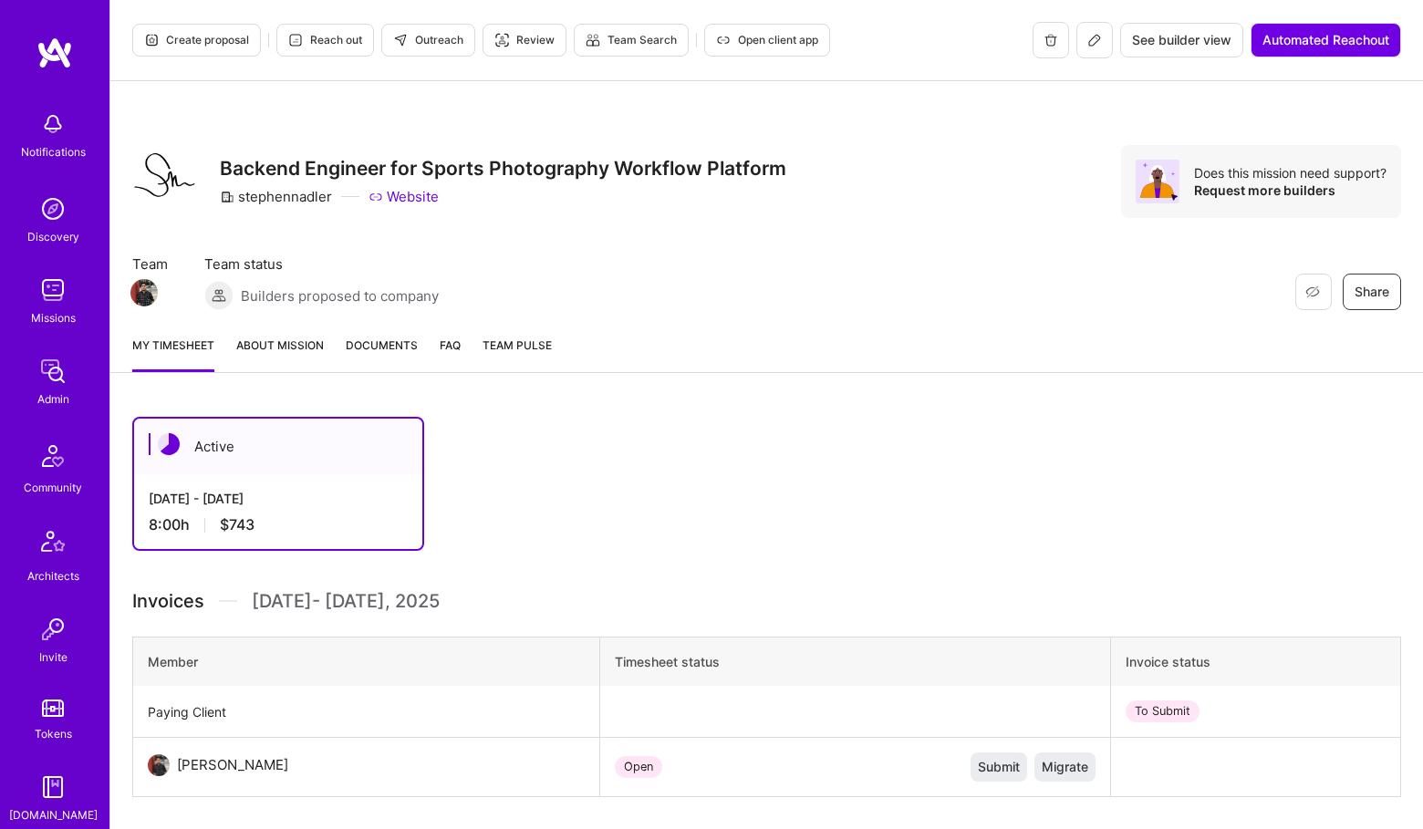
click at [146, 179] on img at bounding box center [165, 178] width 66 height 57
click at [54, 438] on img at bounding box center [53, 456] width 44 height 44
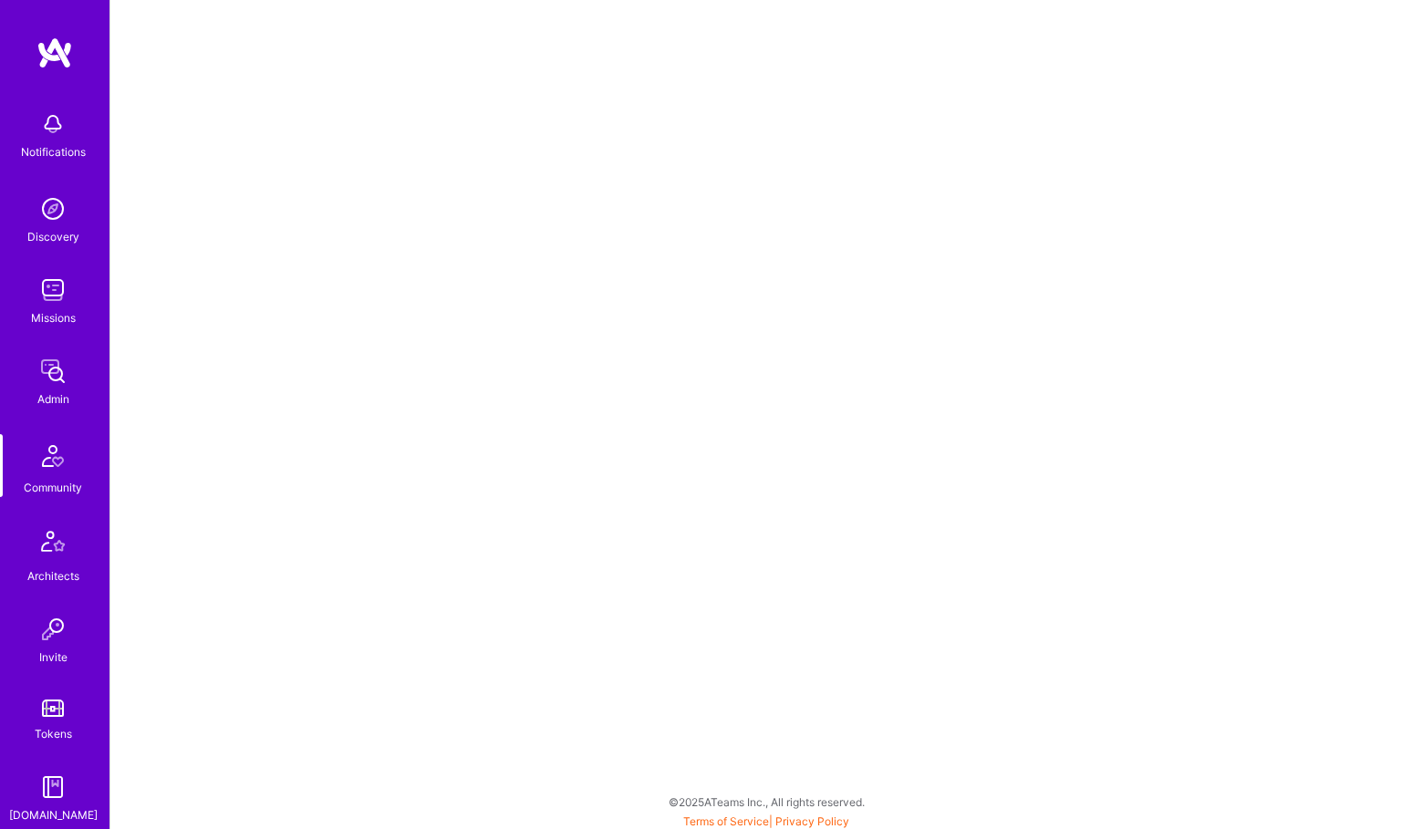
click at [53, 398] on div "Admin" at bounding box center [53, 399] width 32 height 19
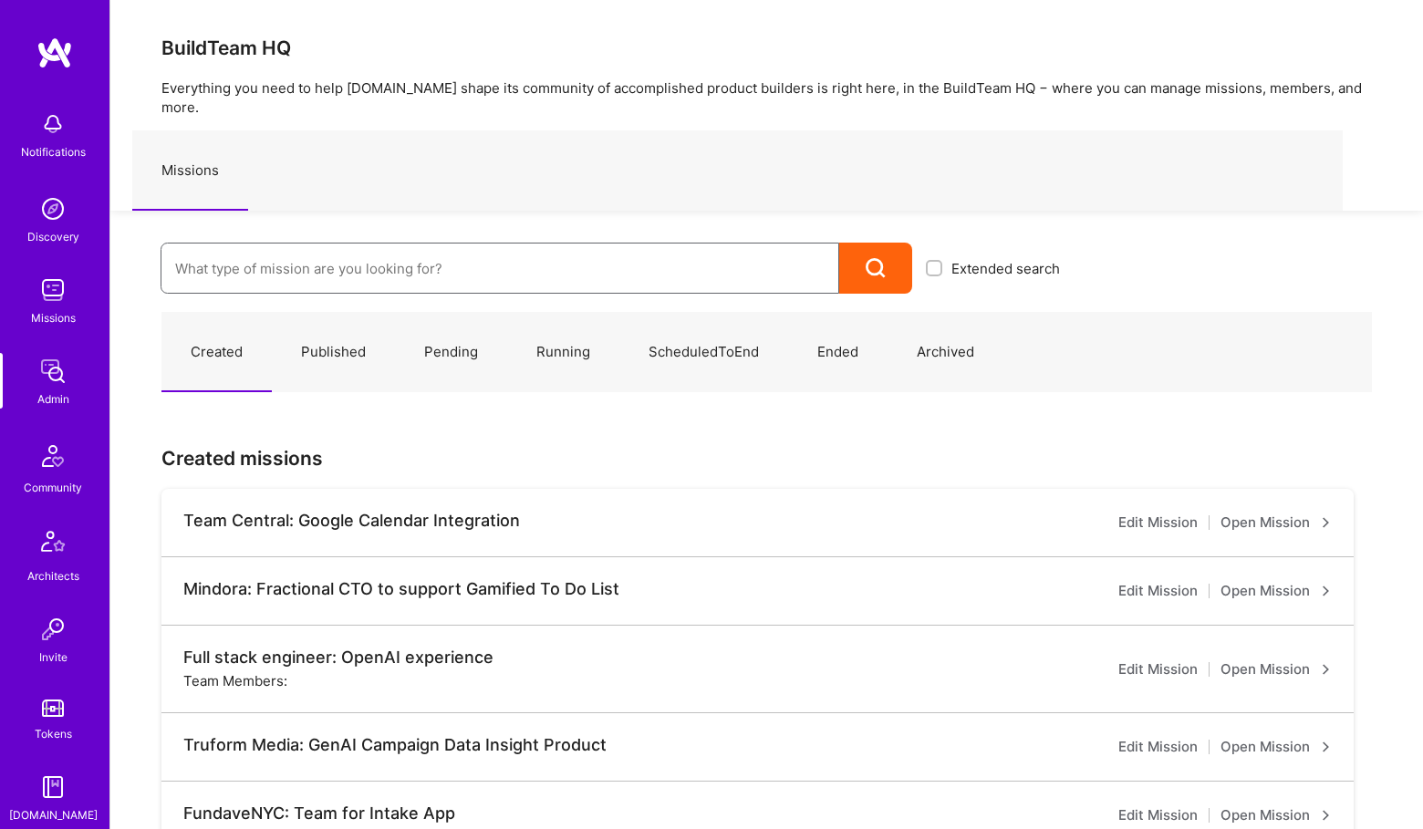
click at [313, 255] on input at bounding box center [499, 268] width 649 height 47
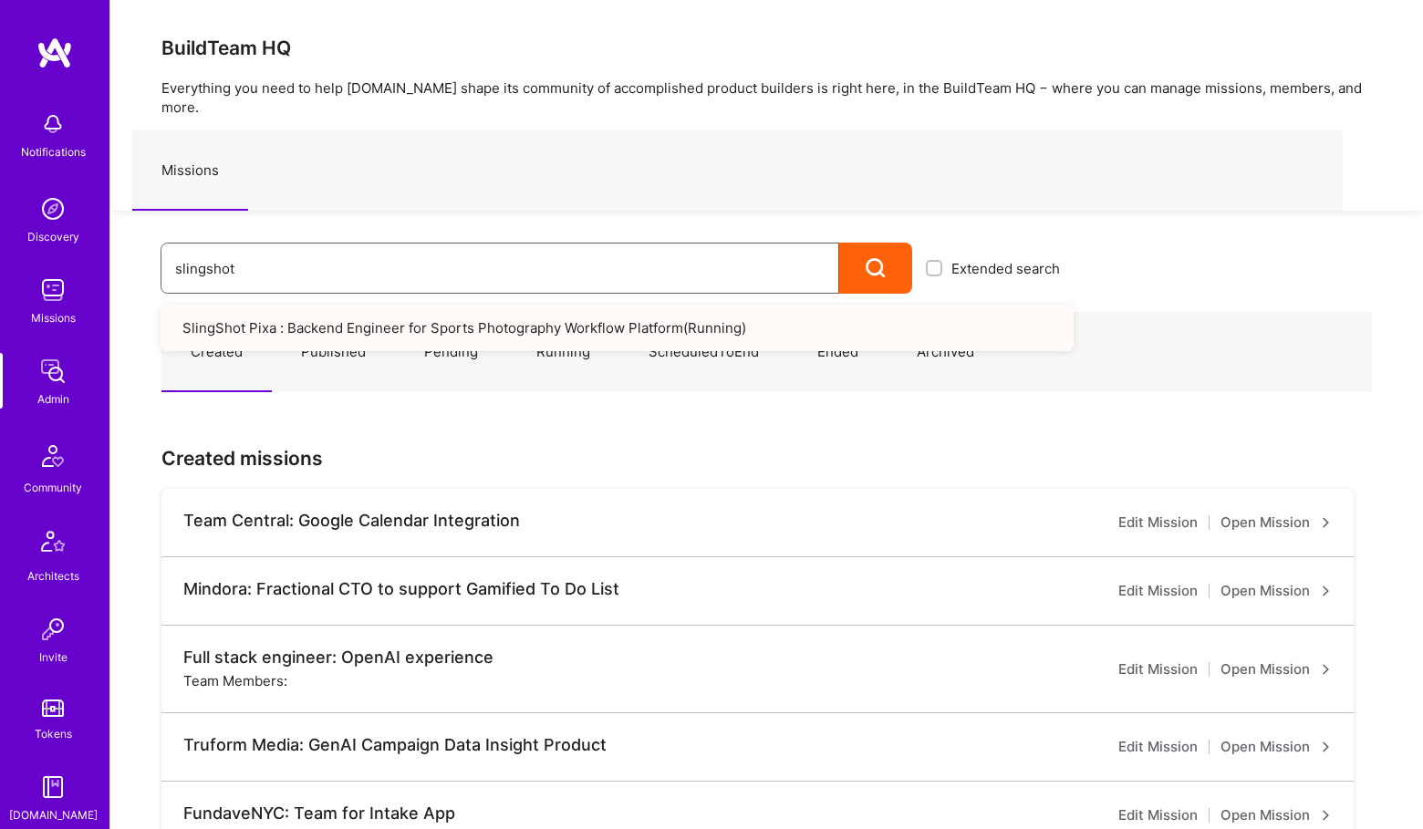
type input "slingshot"
click at [346, 312] on link "SlingShot Pixa : Backend Engineer for Sports Photography Workflow Platform ( Ru…" at bounding box center [617, 328] width 913 height 47
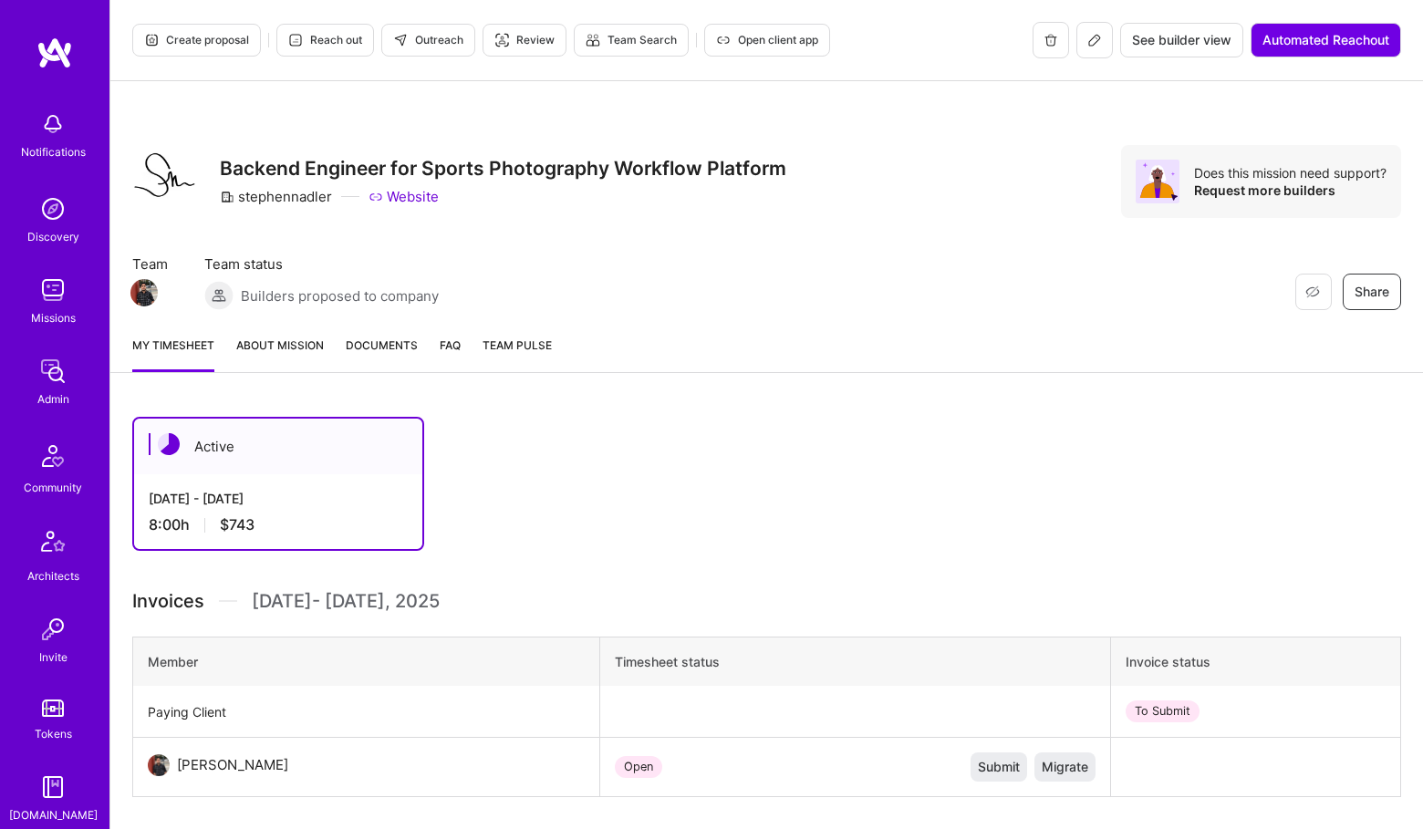
click at [56, 370] on img at bounding box center [53, 371] width 36 height 36
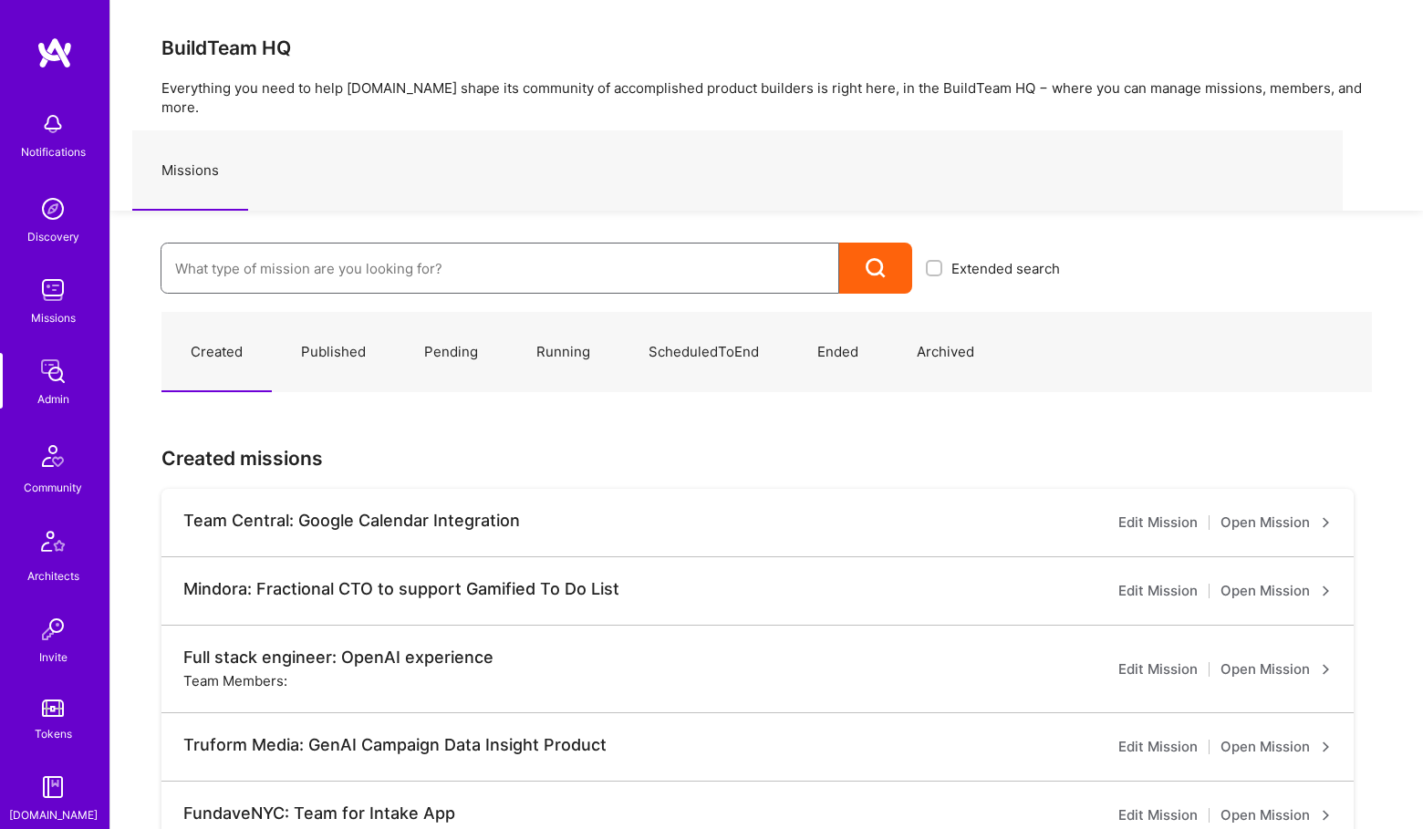
click at [325, 245] on input at bounding box center [499, 268] width 649 height 47
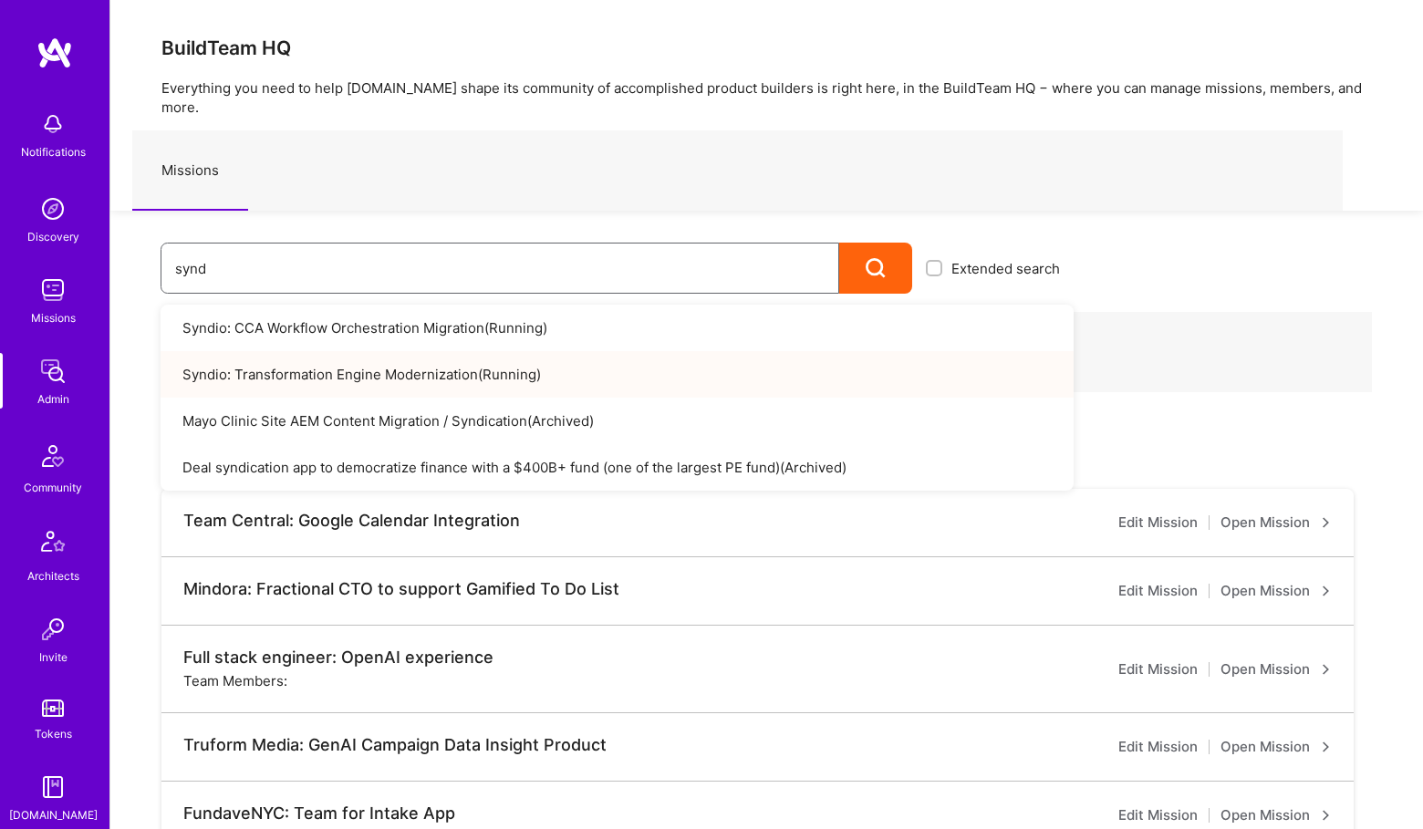
type input "synd"
click at [416, 363] on link "Syndio: Transformation Engine Modernization ( Running )" at bounding box center [617, 374] width 913 height 47
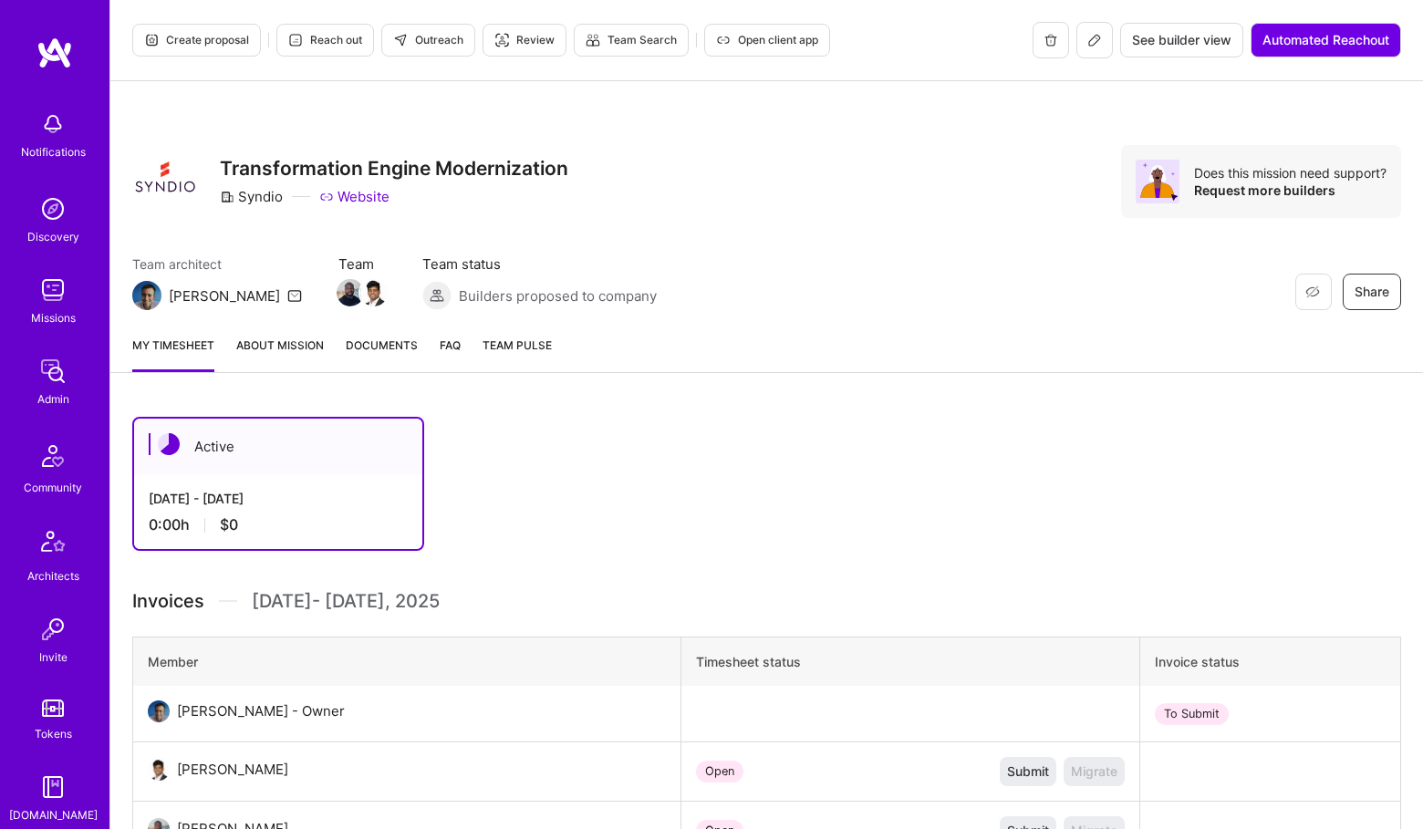
click at [1095, 39] on icon at bounding box center [1094, 40] width 15 height 15
